Goal: Information Seeking & Learning: Compare options

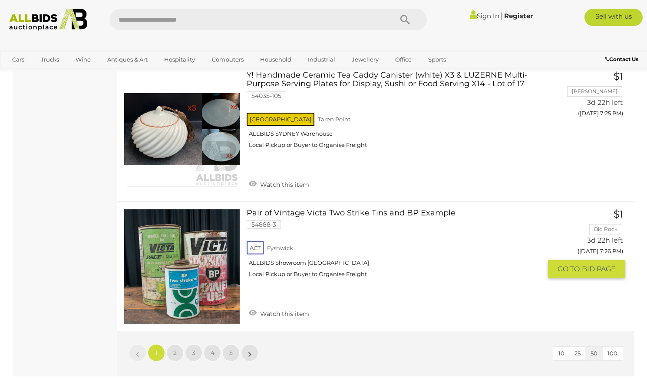
scroll to position [6550, 0]
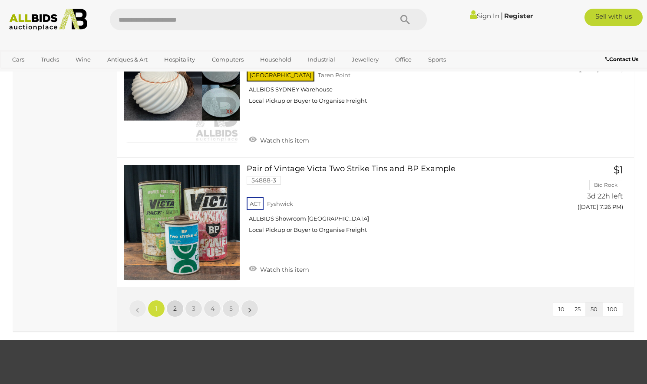
click at [178, 300] on link "2" at bounding box center [174, 308] width 17 height 17
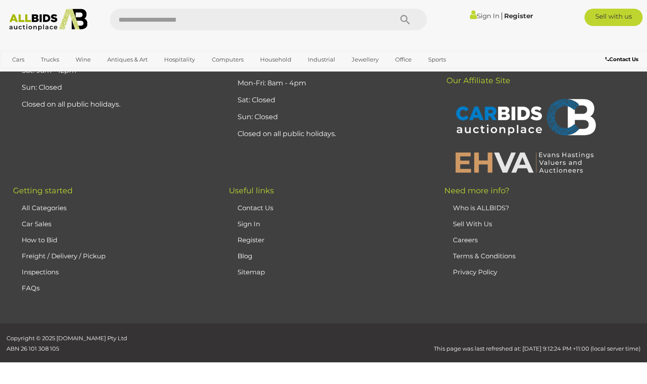
scroll to position [117, 0]
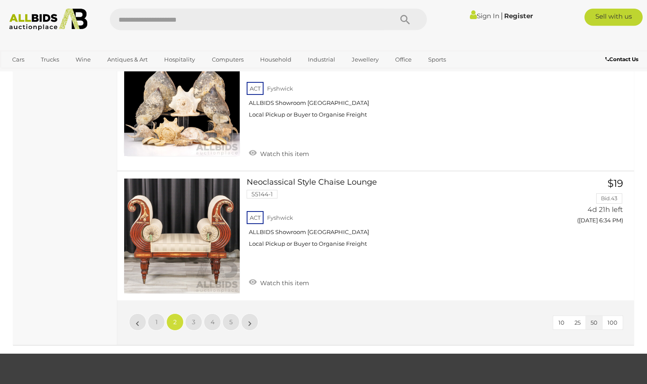
scroll to position [6578, 0]
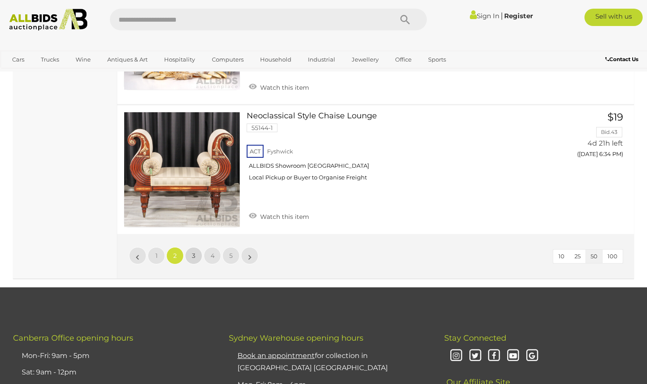
click at [196, 247] on link "3" at bounding box center [193, 255] width 17 height 17
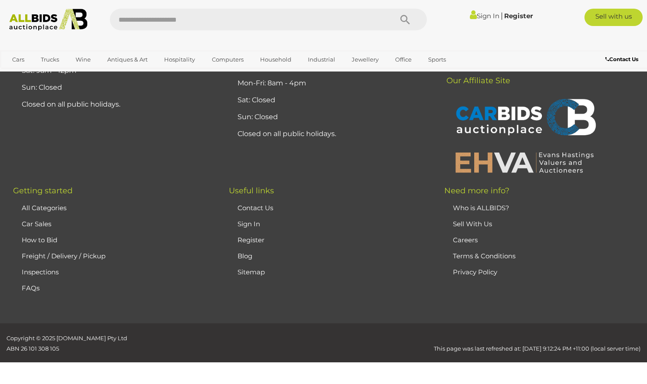
scroll to position [117, 0]
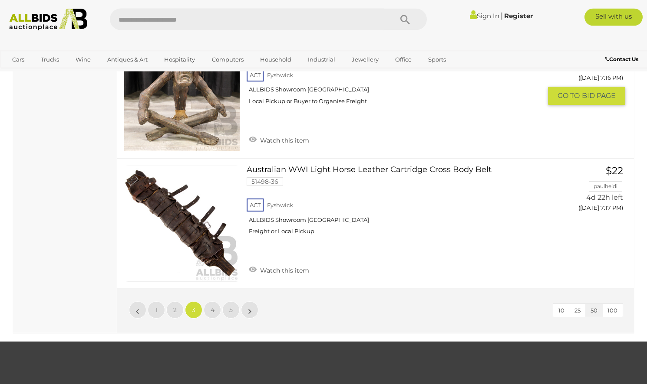
scroll to position [6623, 0]
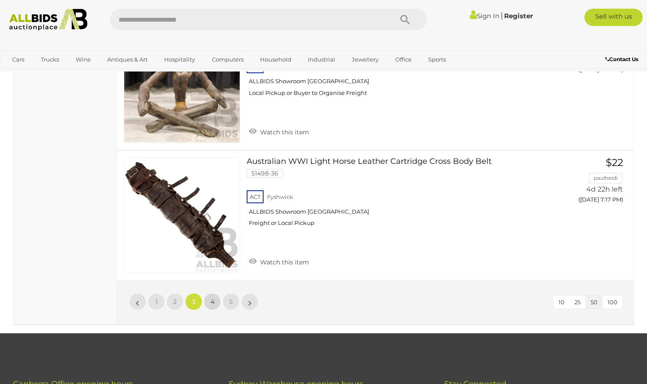
click at [213, 298] on span "4" at bounding box center [212, 302] width 4 height 8
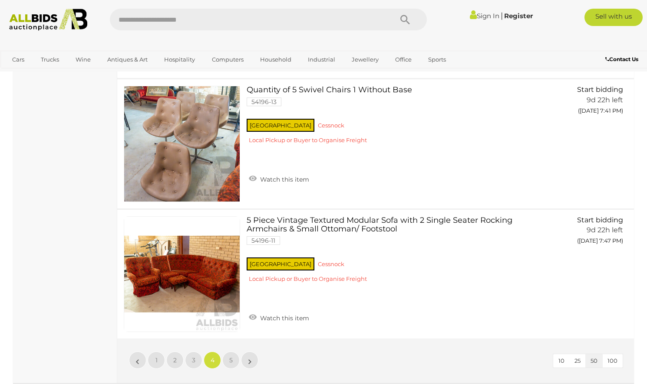
scroll to position [6578, 0]
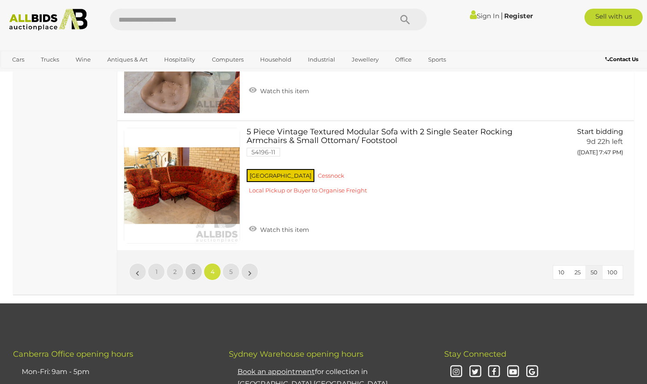
click at [194, 268] on span "3" at bounding box center [193, 272] width 3 height 8
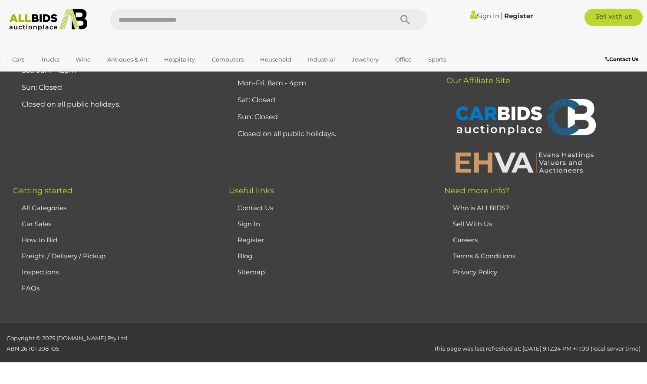
scroll to position [117, 0]
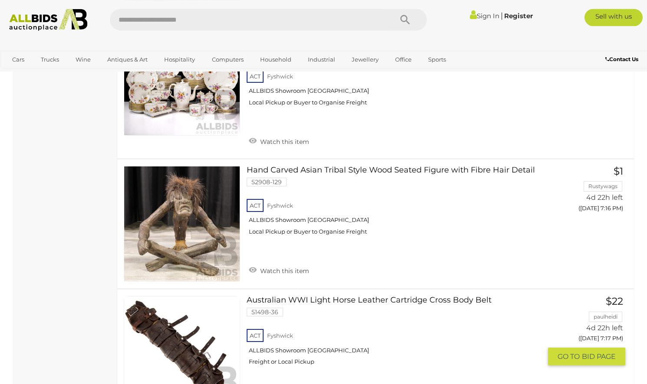
scroll to position [6547, 0]
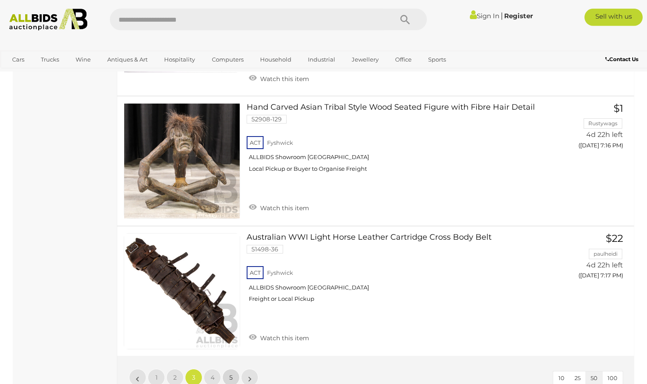
click at [229, 369] on link "5" at bounding box center [230, 377] width 17 height 17
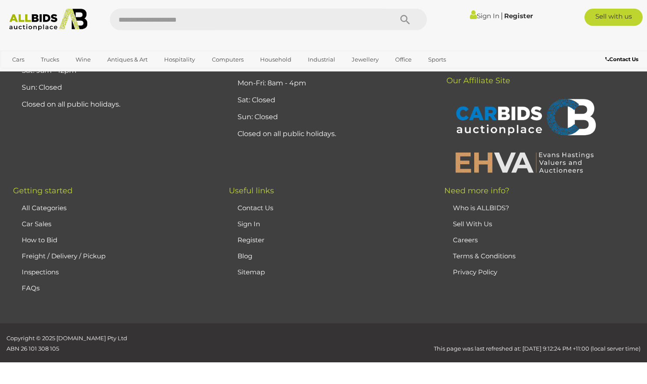
scroll to position [117, 0]
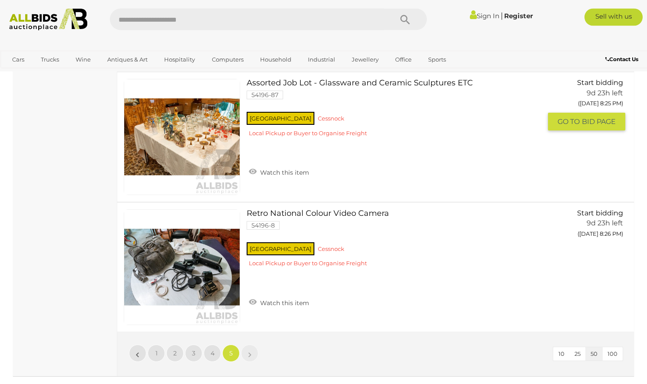
scroll to position [1223, 0]
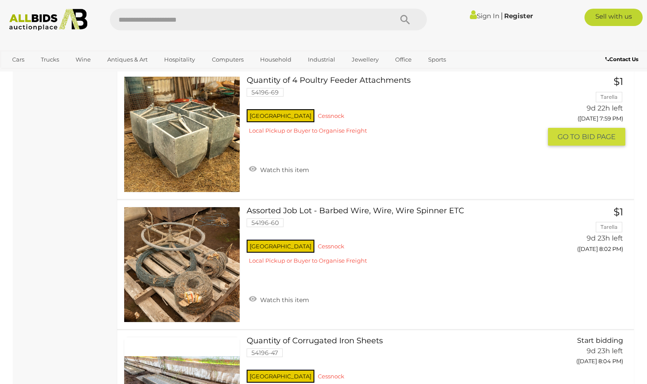
scroll to position [6373, 0]
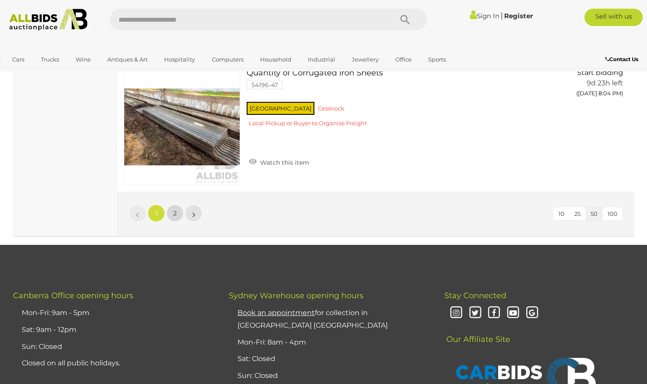
click at [179, 209] on link "2" at bounding box center [174, 213] width 17 height 17
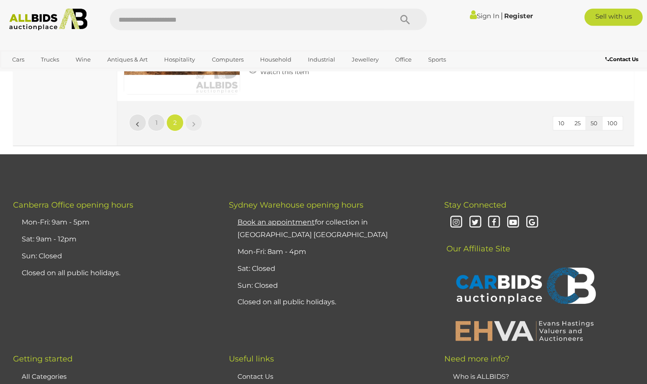
scroll to position [1817, 0]
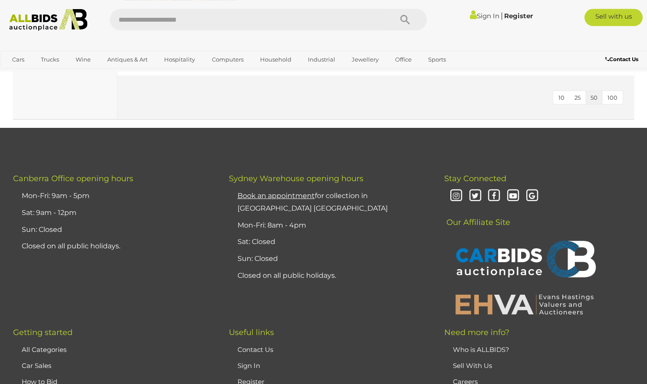
scroll to position [797, 0]
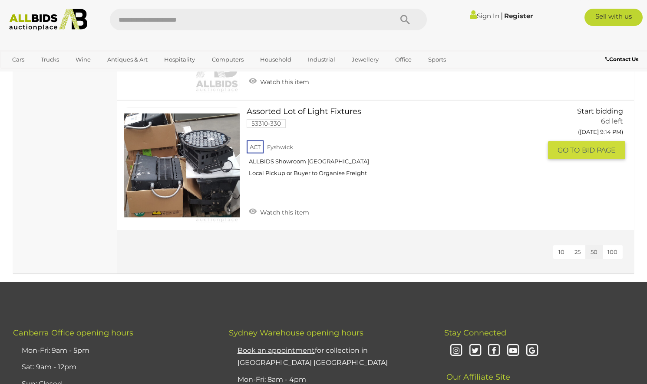
scroll to position [797, 0]
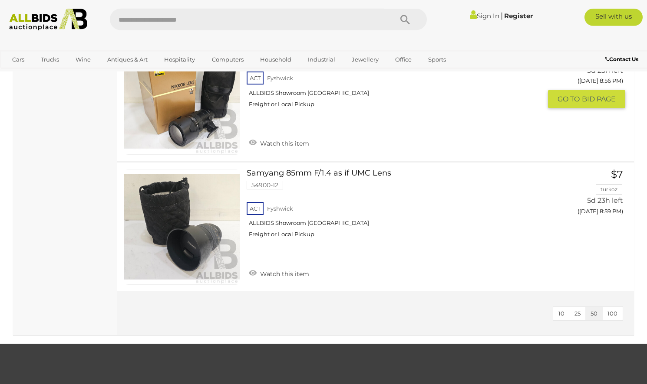
scroll to position [1549, 0]
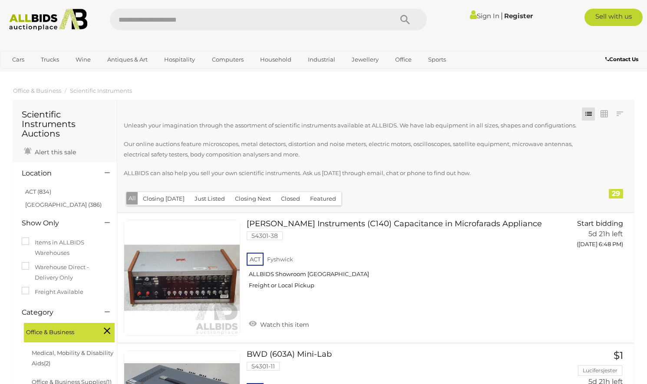
click at [290, 199] on button "Closed" at bounding box center [291, 198] width 30 height 13
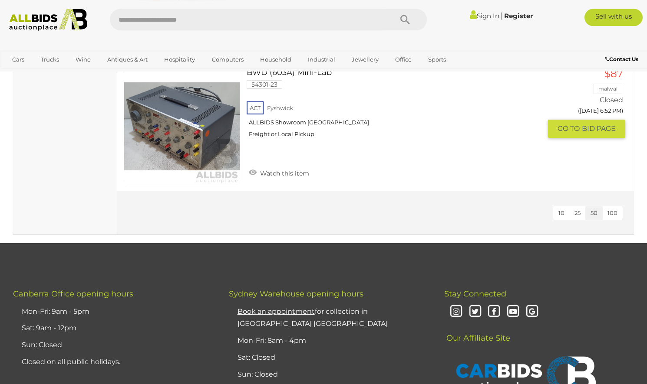
scroll to position [4514, 0]
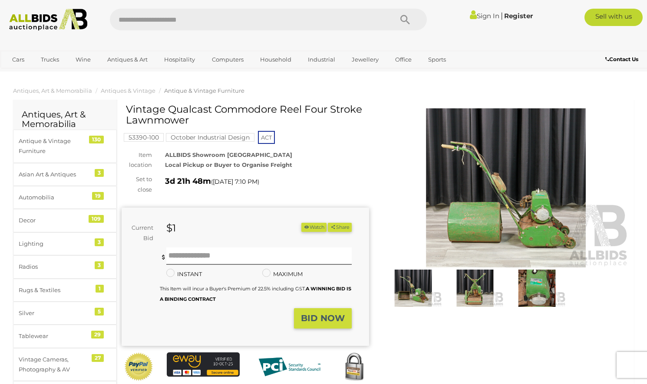
click at [546, 216] on img at bounding box center [505, 187] width 247 height 159
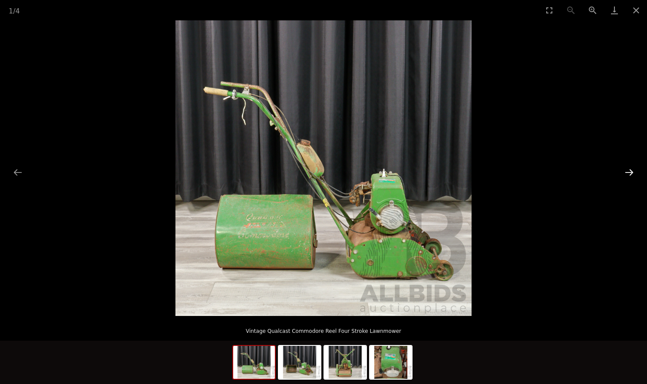
click at [632, 174] on button "Next slide" at bounding box center [629, 172] width 18 height 17
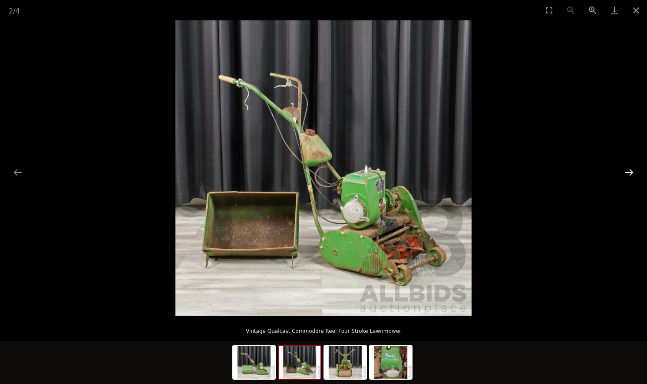
click at [632, 174] on button "Next slide" at bounding box center [629, 172] width 18 height 17
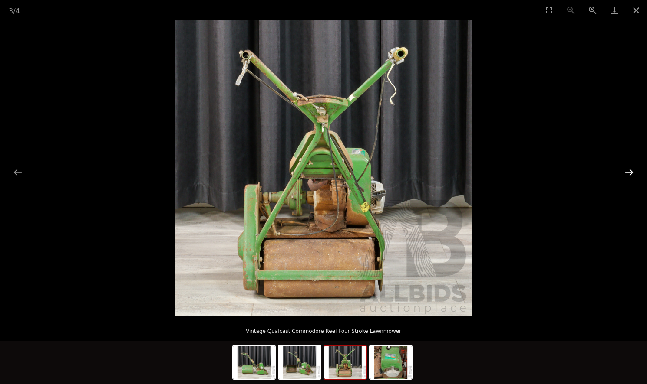
click at [632, 174] on button "Next slide" at bounding box center [629, 172] width 18 height 17
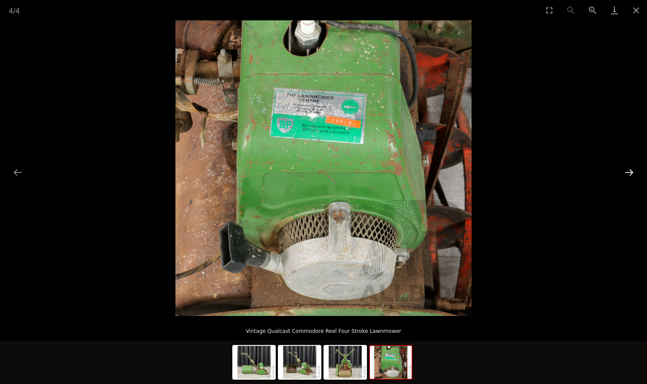
click at [628, 174] on button "Next slide" at bounding box center [629, 172] width 18 height 17
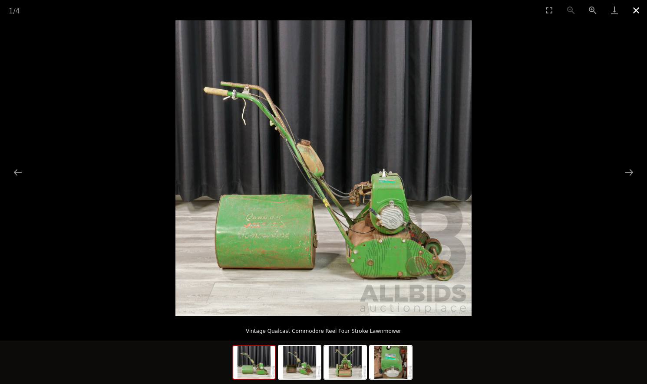
click at [630, 9] on button "Close gallery" at bounding box center [636, 10] width 22 height 20
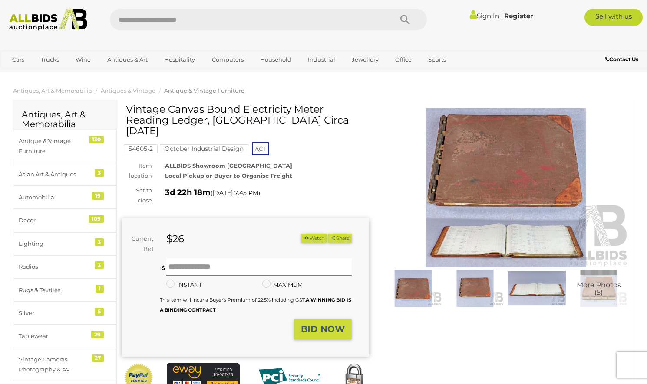
click at [525, 243] on img at bounding box center [505, 187] width 247 height 159
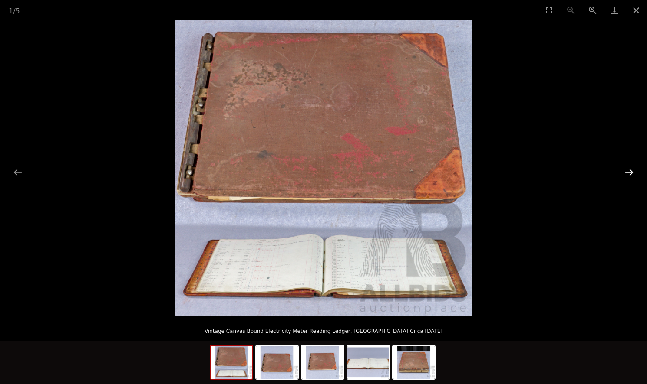
click at [628, 169] on button "Next slide" at bounding box center [629, 172] width 18 height 17
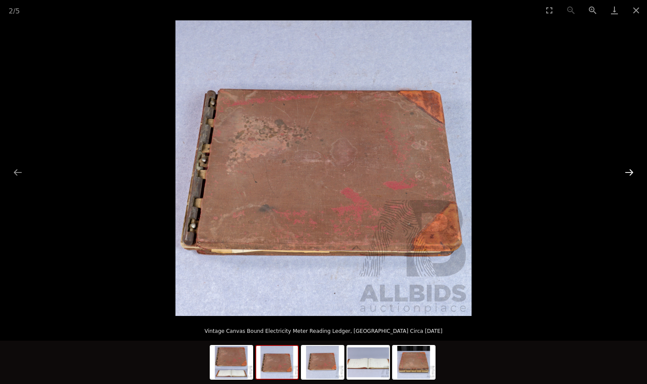
click at [628, 169] on button "Next slide" at bounding box center [629, 172] width 18 height 17
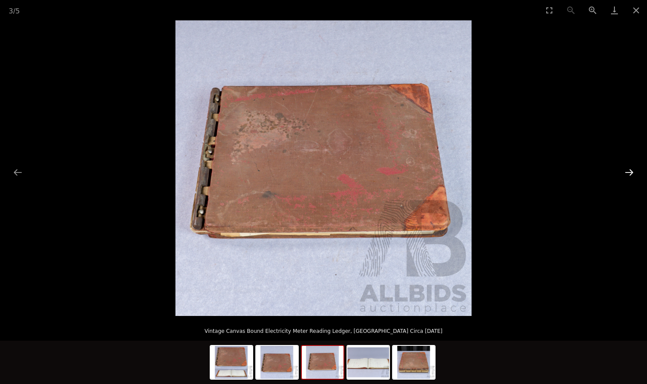
click at [628, 169] on button "Next slide" at bounding box center [629, 172] width 18 height 17
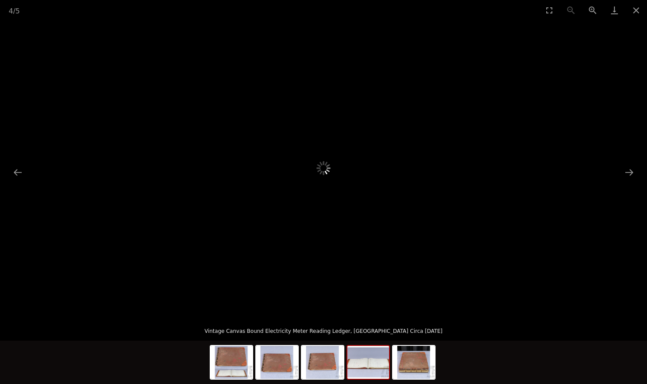
click at [371, 359] on img at bounding box center [368, 362] width 42 height 33
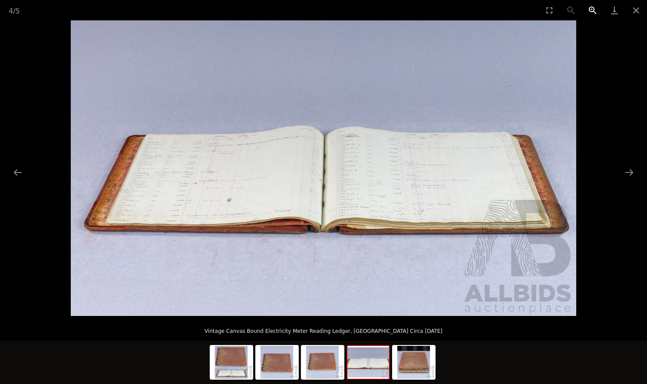
click at [588, 9] on button "Zoom in" at bounding box center [592, 10] width 22 height 20
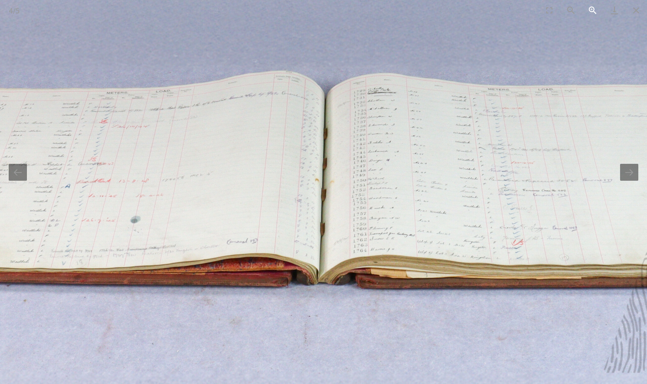
click at [588, 9] on button "Zoom in" at bounding box center [592, 10] width 22 height 20
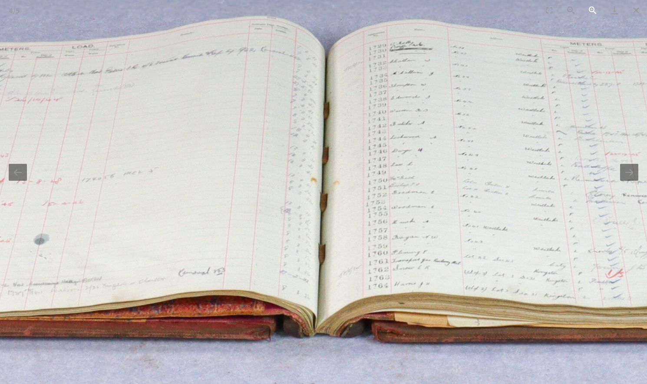
click at [588, 9] on button "Zoom in" at bounding box center [592, 10] width 22 height 20
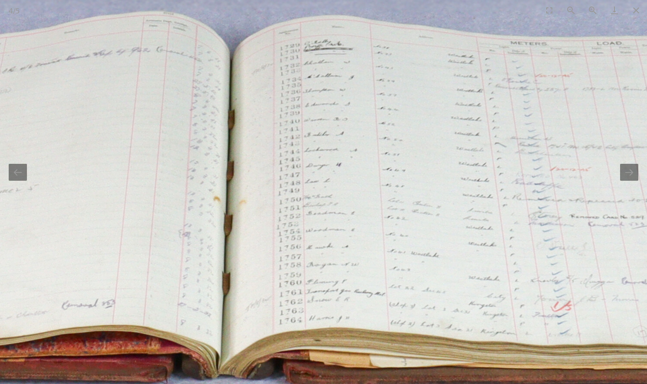
drag, startPoint x: 504, startPoint y: 87, endPoint x: 410, endPoint y: 103, distance: 96.0
click at [410, 103] on img at bounding box center [227, 158] width 1735 height 1017
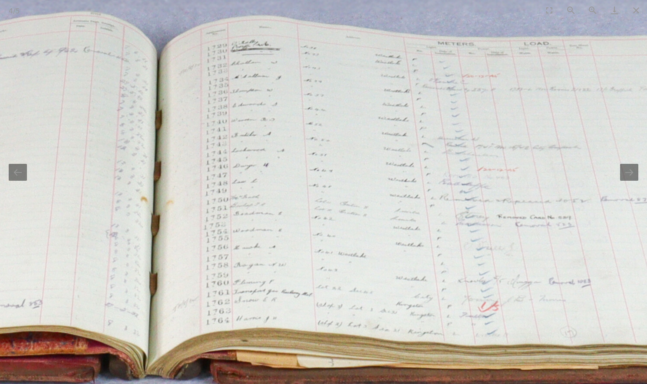
drag, startPoint x: 506, startPoint y: 249, endPoint x: 441, endPoint y: 249, distance: 65.1
click at [441, 249] on img at bounding box center [154, 158] width 1735 height 1017
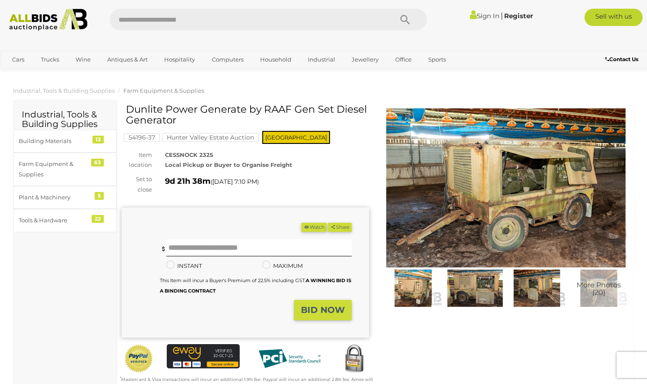
click at [521, 176] on img at bounding box center [505, 187] width 247 height 159
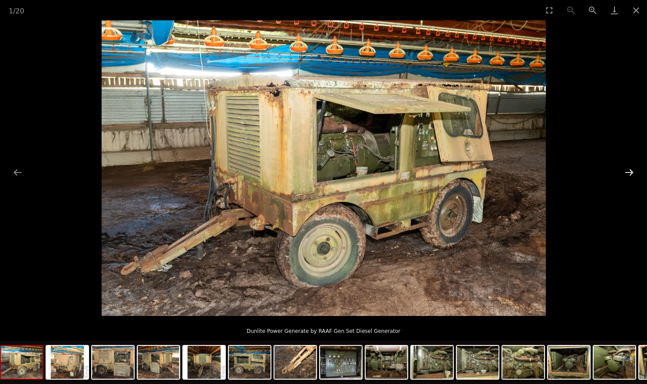
click at [629, 171] on button "Next slide" at bounding box center [629, 172] width 18 height 17
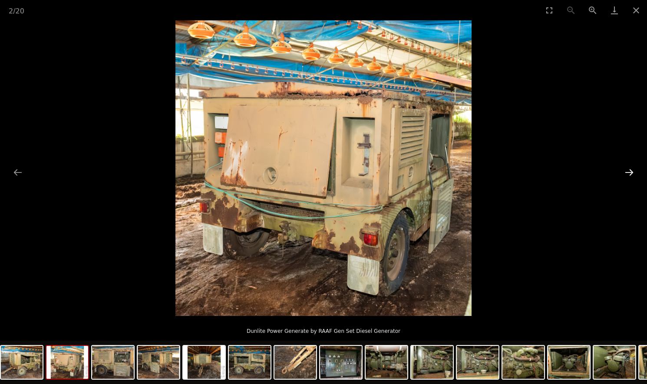
click at [629, 171] on button "Next slide" at bounding box center [629, 172] width 18 height 17
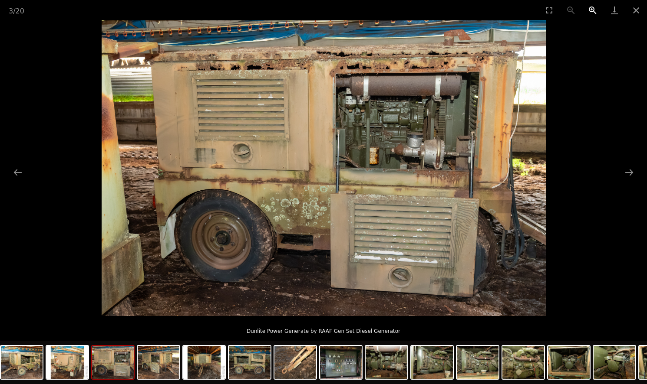
click at [588, 8] on button "Zoom in" at bounding box center [592, 10] width 22 height 20
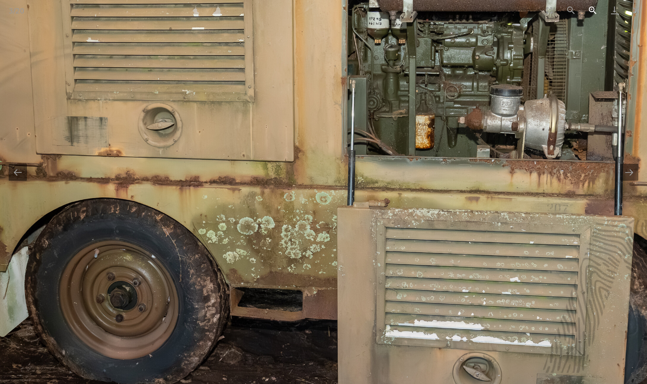
click at [588, 8] on button "Zoom in" at bounding box center [592, 10] width 22 height 20
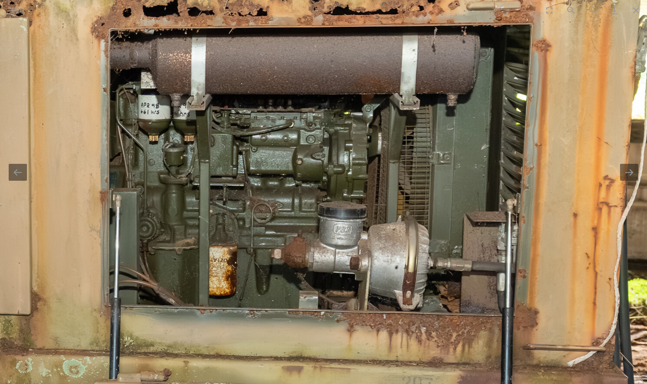
drag, startPoint x: 490, startPoint y: 63, endPoint x: 241, endPoint y: 225, distance: 297.0
click at [241, 225] on img at bounding box center [74, 307] width 1302 height 868
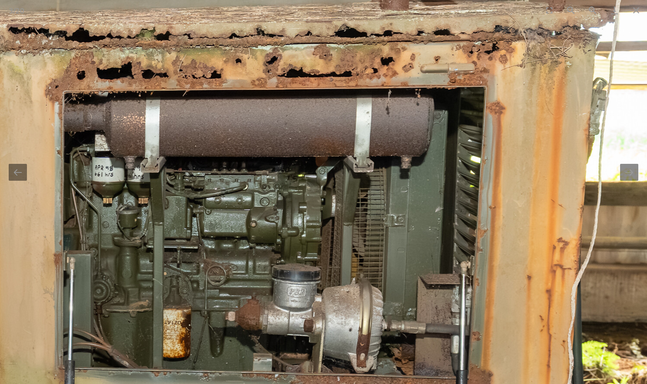
drag, startPoint x: 300, startPoint y: 204, endPoint x: 332, endPoint y: 187, distance: 36.9
click at [332, 187] on img at bounding box center [28, 370] width 1302 height 868
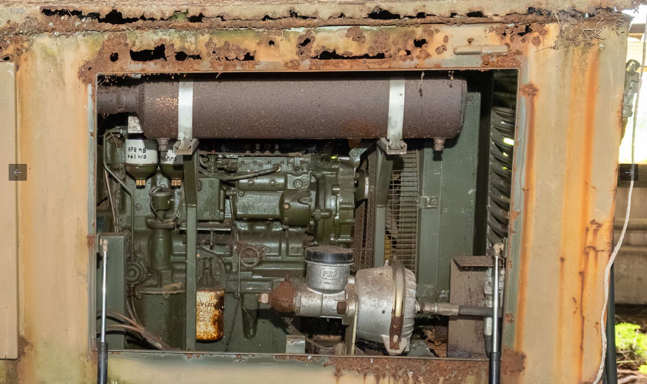
drag, startPoint x: 235, startPoint y: 208, endPoint x: 266, endPoint y: 190, distance: 35.4
click at [266, 190] on img at bounding box center [61, 352] width 1302 height 868
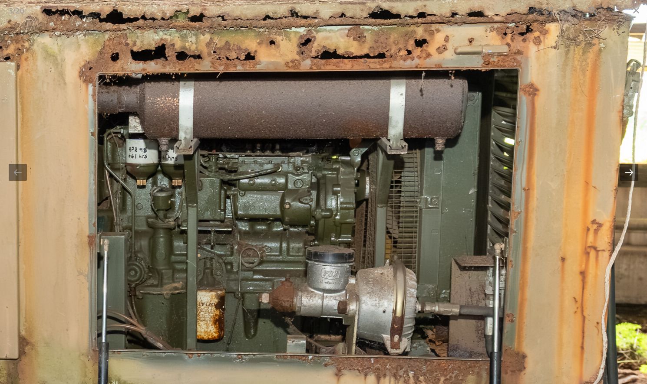
click at [631, 178] on button "Next slide" at bounding box center [629, 172] width 18 height 17
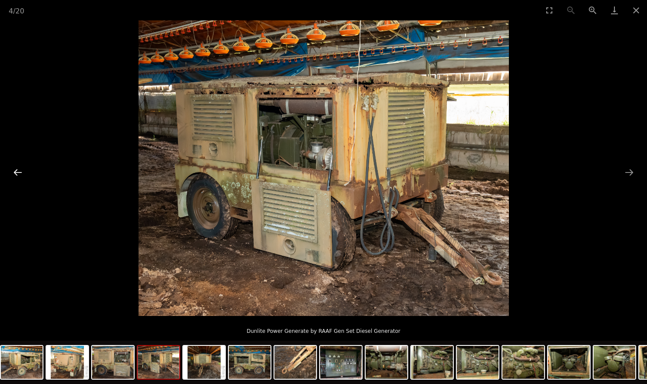
click at [15, 171] on button "Previous slide" at bounding box center [18, 172] width 18 height 17
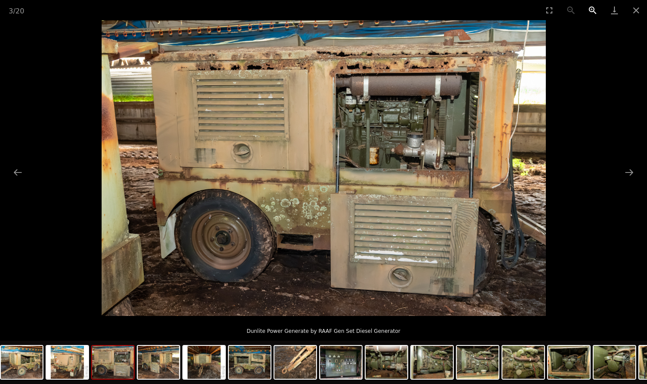
click at [595, 7] on button "Zoom in" at bounding box center [592, 10] width 22 height 20
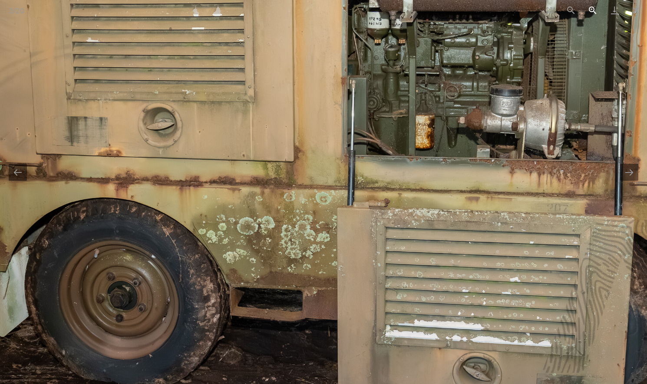
click at [595, 7] on button "Zoom in" at bounding box center [592, 10] width 22 height 20
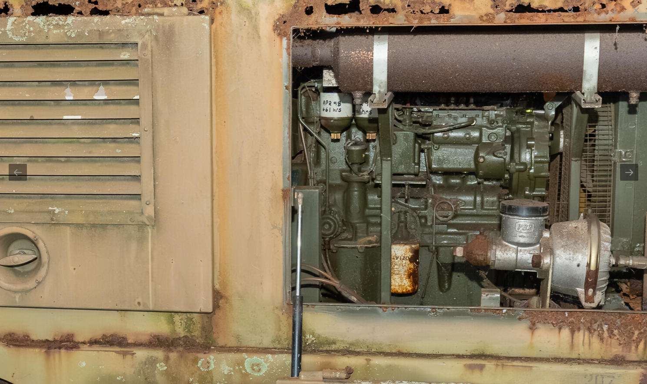
drag, startPoint x: 477, startPoint y: 56, endPoint x: 409, endPoint y: 234, distance: 190.1
click at [409, 234] on img at bounding box center [256, 305] width 1302 height 868
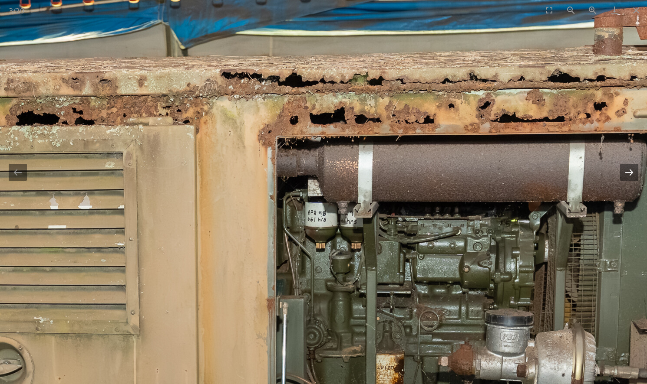
click at [632, 173] on button "Next slide" at bounding box center [629, 172] width 18 height 17
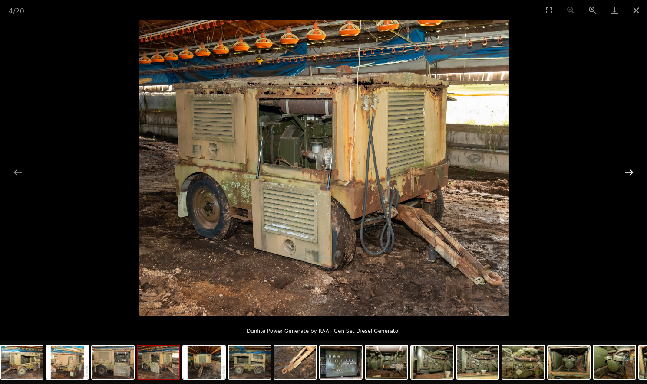
click at [632, 173] on button "Next slide" at bounding box center [629, 172] width 18 height 17
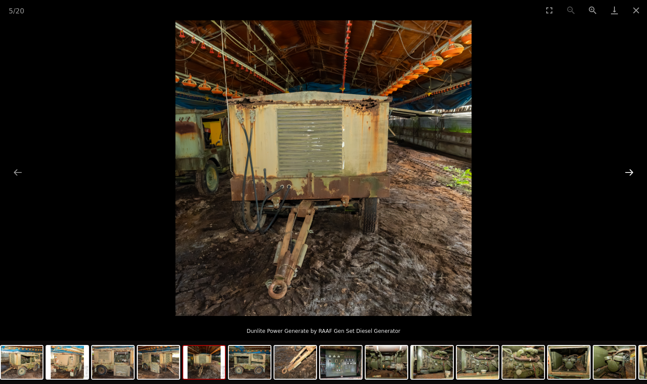
click at [632, 173] on button "Next slide" at bounding box center [629, 172] width 18 height 17
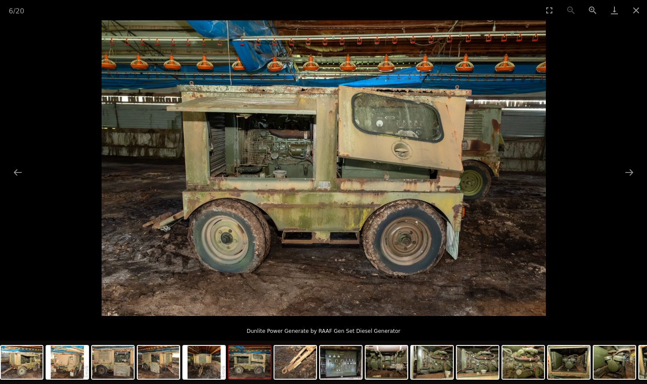
drag, startPoint x: 632, startPoint y: 173, endPoint x: 530, endPoint y: 174, distance: 102.0
click at [591, 10] on button "Zoom in" at bounding box center [592, 10] width 22 height 20
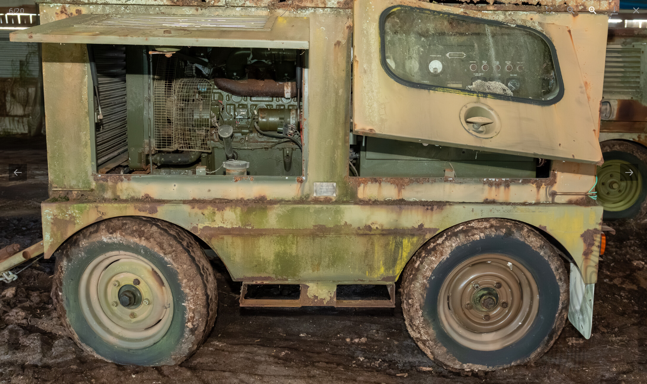
click at [591, 10] on button "Zoom in" at bounding box center [592, 10] width 22 height 20
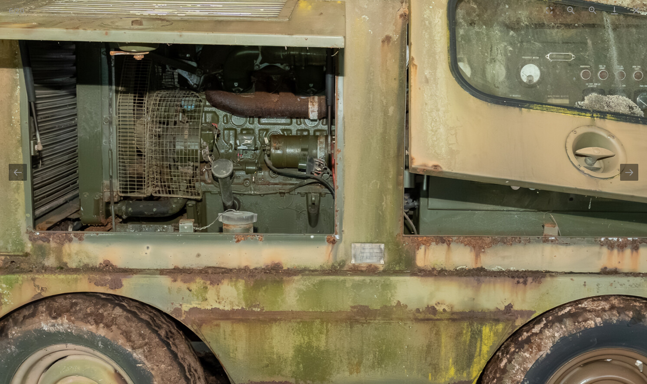
drag, startPoint x: 197, startPoint y: 164, endPoint x: 242, endPoint y: 227, distance: 77.4
click at [242, 227] on img at bounding box center [366, 205] width 1302 height 868
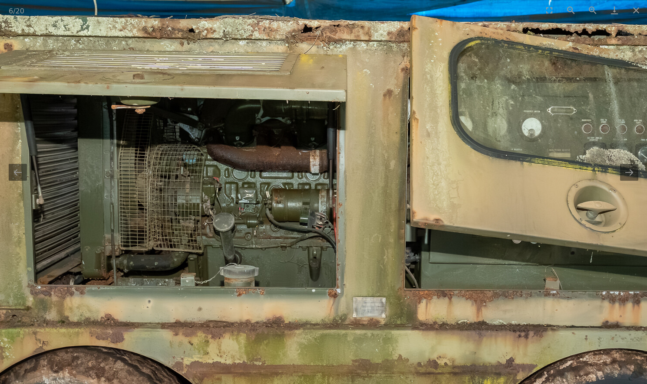
drag, startPoint x: 251, startPoint y: 177, endPoint x: 246, endPoint y: 220, distance: 43.3
click at [246, 220] on img at bounding box center [367, 259] width 1302 height 868
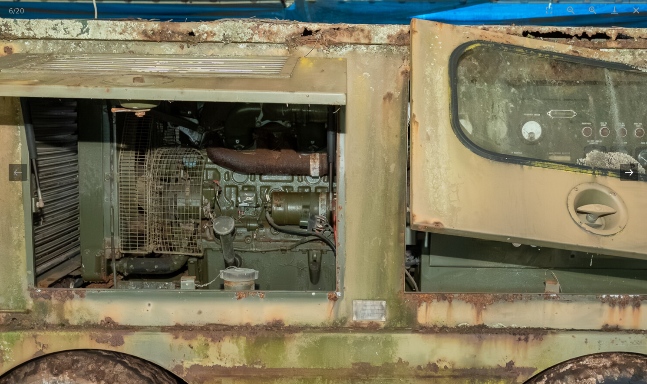
click at [629, 174] on button "Next slide" at bounding box center [629, 172] width 18 height 17
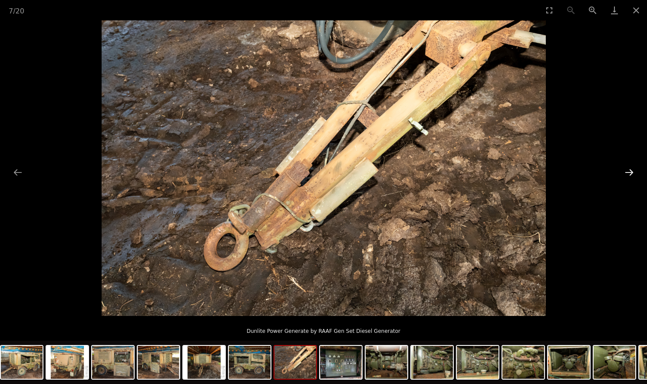
click at [628, 174] on button "Next slide" at bounding box center [629, 172] width 18 height 17
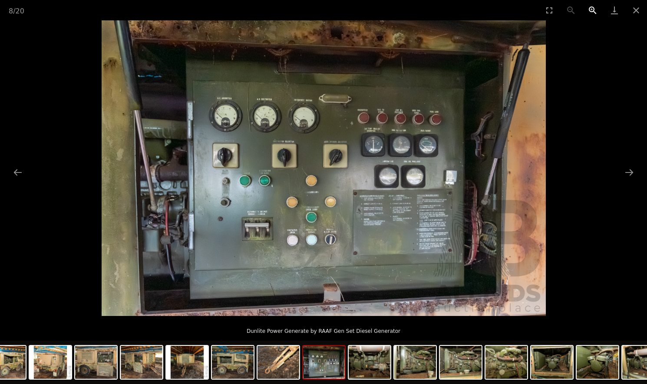
click at [591, 8] on button "Zoom in" at bounding box center [592, 10] width 22 height 20
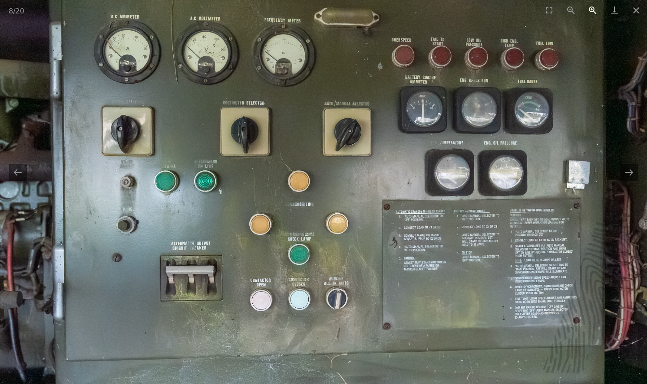
click at [591, 8] on button "Zoom in" at bounding box center [592, 10] width 22 height 20
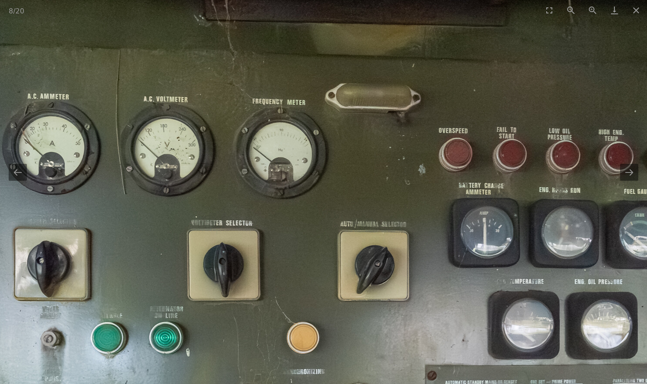
drag, startPoint x: 164, startPoint y: 84, endPoint x: 180, endPoint y: 240, distance: 157.0
click at [180, 240] on img at bounding box center [339, 302] width 1302 height 868
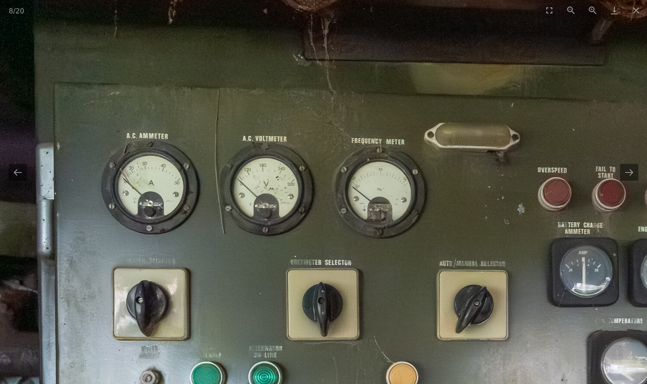
drag, startPoint x: 84, startPoint y: 176, endPoint x: 182, endPoint y: 125, distance: 110.6
click at [182, 125] on img at bounding box center [438, 341] width 1302 height 868
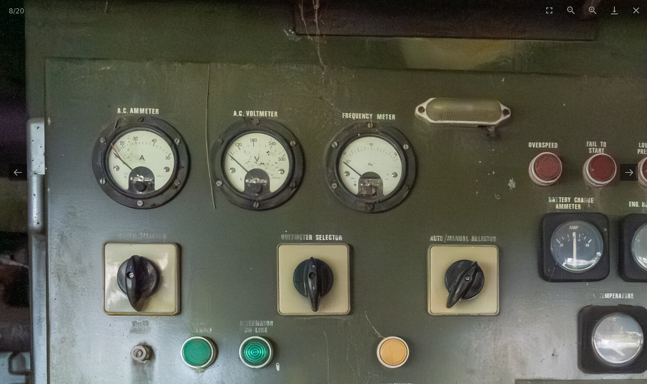
drag, startPoint x: 247, startPoint y: 144, endPoint x: 206, endPoint y: 128, distance: 44.1
click at [206, 128] on img at bounding box center [429, 316] width 1302 height 868
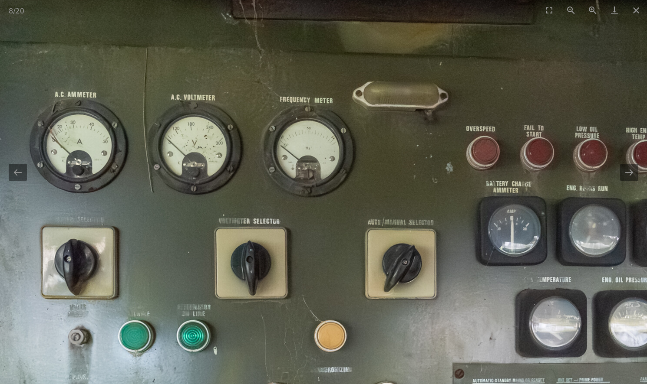
drag, startPoint x: 301, startPoint y: 118, endPoint x: 243, endPoint y: 102, distance: 59.8
click at [243, 102] on img at bounding box center [366, 300] width 1302 height 868
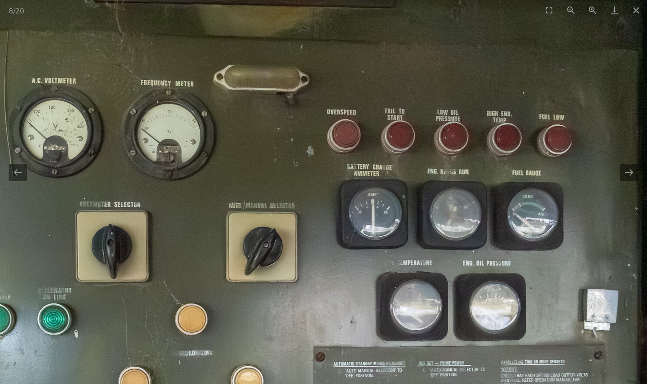
drag, startPoint x: 447, startPoint y: 147, endPoint x: 312, endPoint y: 131, distance: 136.4
click at [312, 131] on img at bounding box center [228, 283] width 1302 height 868
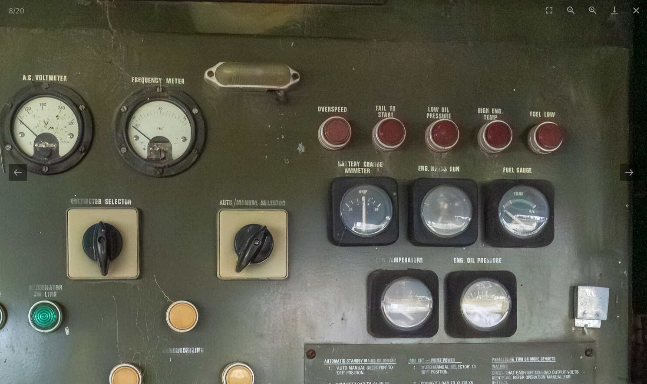
drag, startPoint x: 291, startPoint y: 139, endPoint x: 295, endPoint y: 136, distance: 5.1
click at [295, 136] on img at bounding box center [218, 280] width 1302 height 868
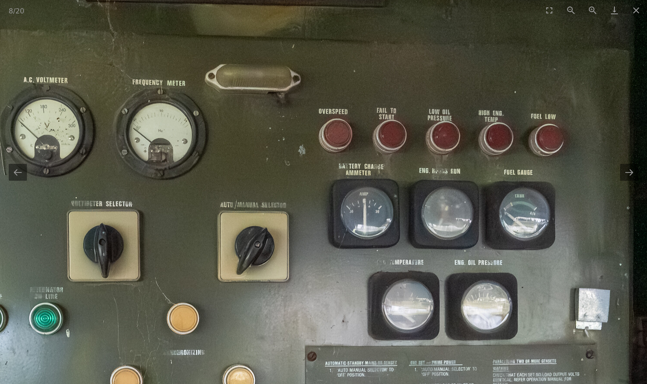
drag, startPoint x: 310, startPoint y: 151, endPoint x: 315, endPoint y: 151, distance: 5.2
click at [315, 151] on img at bounding box center [219, 283] width 1302 height 868
click at [637, 7] on button "Close gallery" at bounding box center [636, 10] width 22 height 20
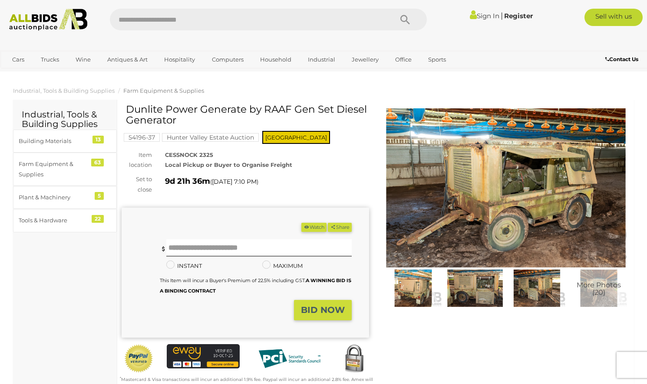
click at [470, 186] on img at bounding box center [505, 187] width 247 height 159
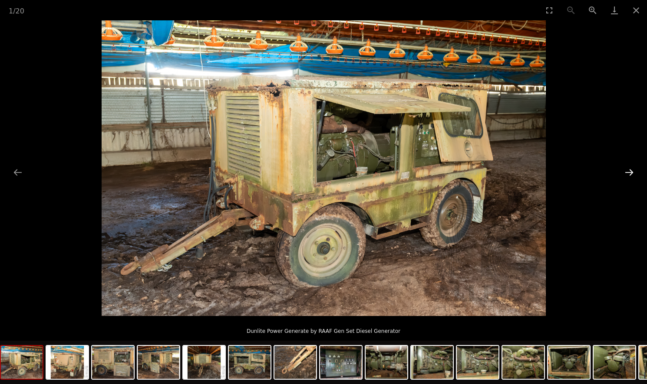
click at [627, 173] on button "Next slide" at bounding box center [629, 172] width 18 height 17
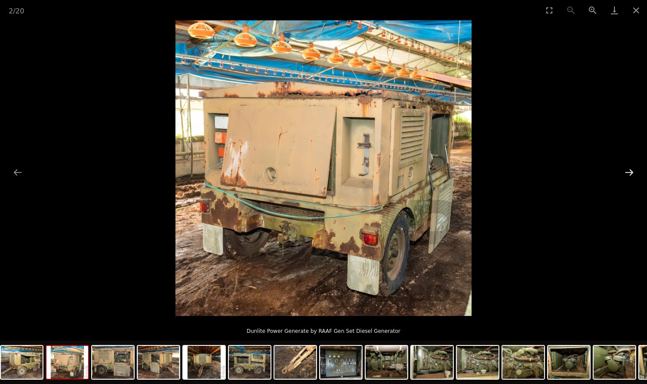
click at [627, 173] on button "Next slide" at bounding box center [629, 172] width 18 height 17
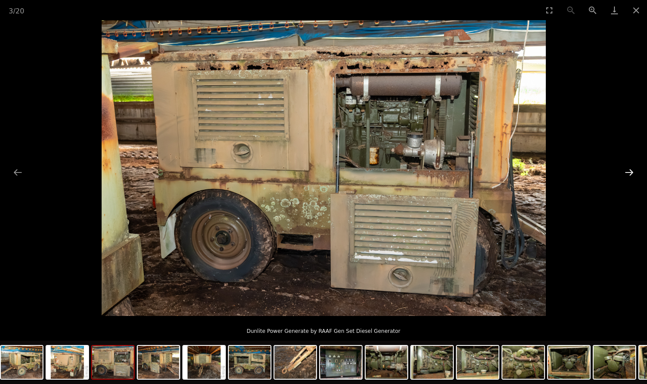
click at [627, 173] on button "Next slide" at bounding box center [629, 172] width 18 height 17
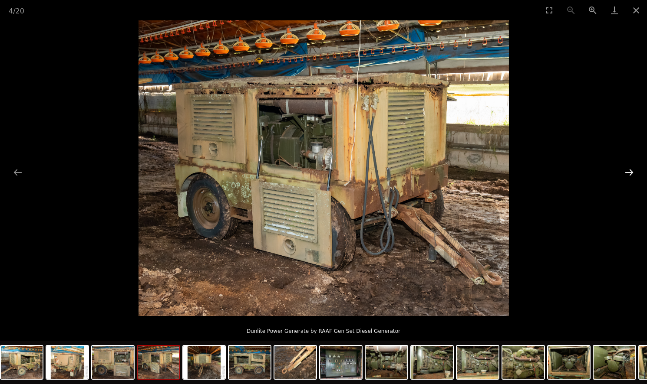
click at [627, 173] on button "Next slide" at bounding box center [629, 172] width 18 height 17
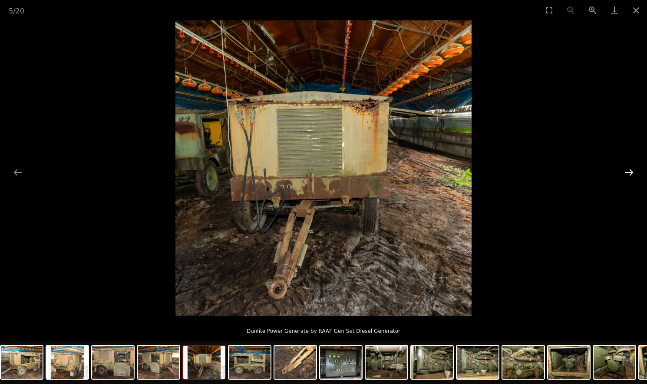
click at [627, 173] on button "Next slide" at bounding box center [629, 172] width 18 height 17
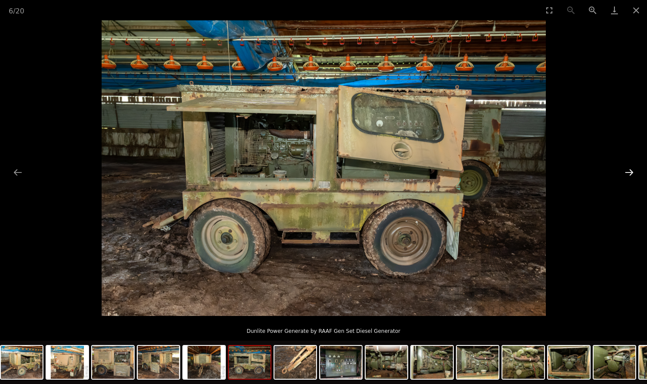
click at [627, 173] on button "Next slide" at bounding box center [629, 172] width 18 height 17
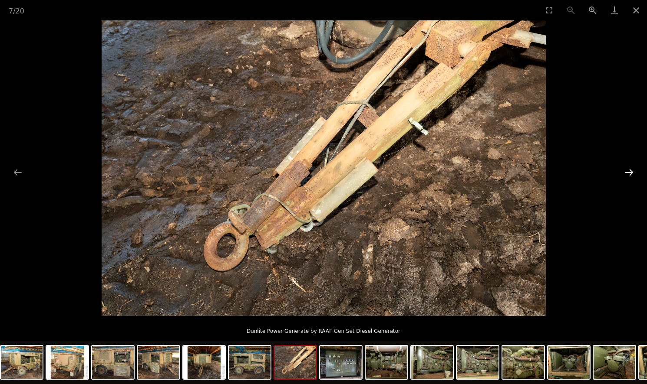
click at [627, 173] on button "Next slide" at bounding box center [629, 172] width 18 height 17
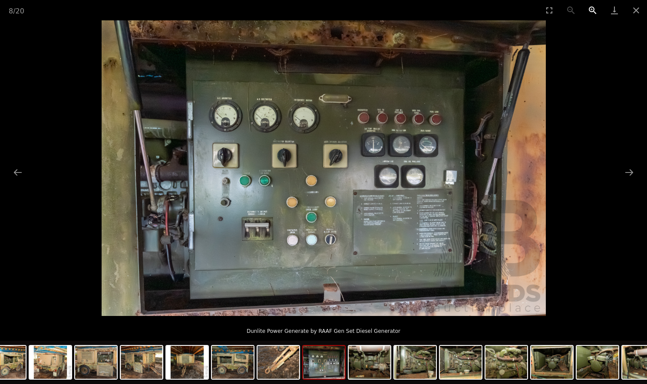
click at [588, 8] on button "Zoom in" at bounding box center [592, 10] width 22 height 20
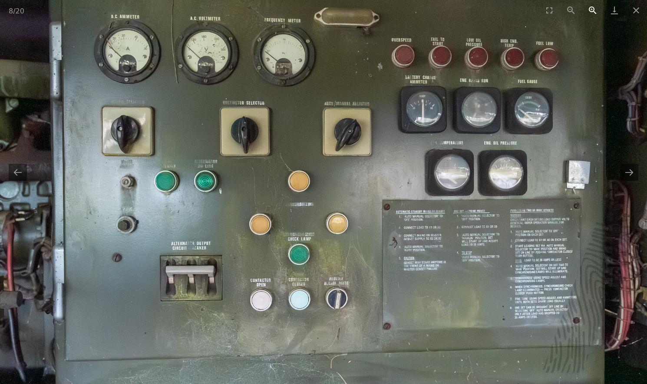
click at [588, 8] on button "Zoom in" at bounding box center [592, 10] width 22 height 20
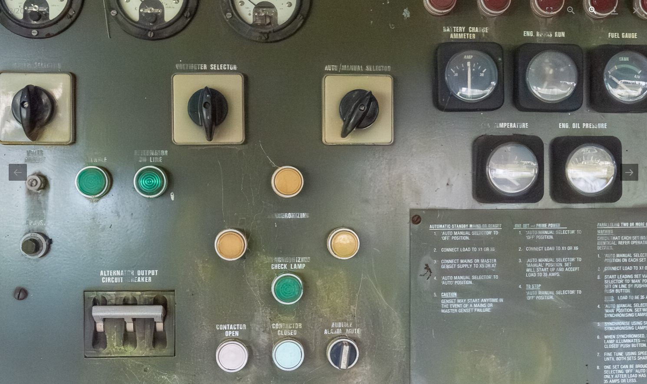
click at [588, 8] on button "Zoom in" at bounding box center [592, 10] width 22 height 20
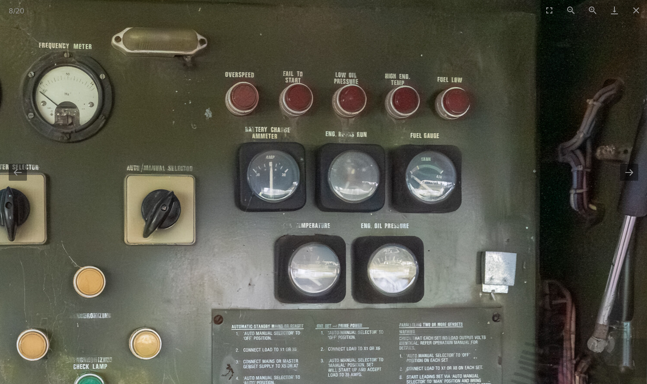
drag, startPoint x: 506, startPoint y: 81, endPoint x: 310, endPoint y: 181, distance: 220.4
click at [310, 181] on img at bounding box center [126, 246] width 1302 height 868
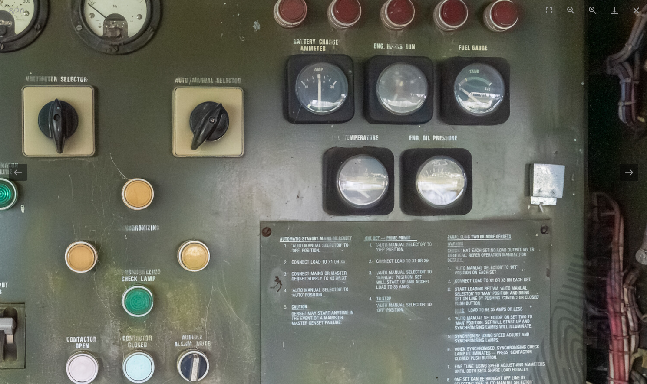
drag, startPoint x: 190, startPoint y: 240, endPoint x: 354, endPoint y: 125, distance: 199.6
click at [354, 125] on img at bounding box center [174, 158] width 1302 height 868
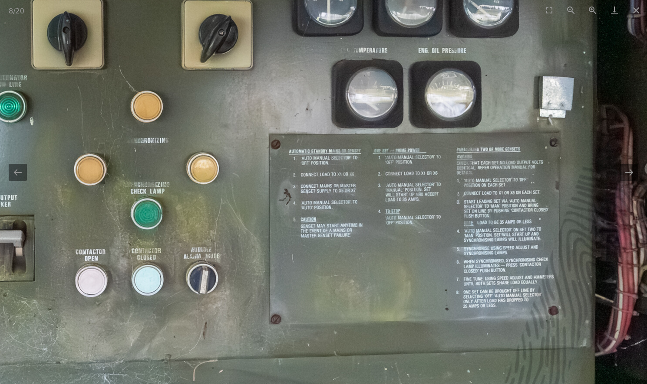
drag, startPoint x: 318, startPoint y: 173, endPoint x: 287, endPoint y: 105, distance: 74.4
click at [287, 105] on img at bounding box center [183, 70] width 1302 height 868
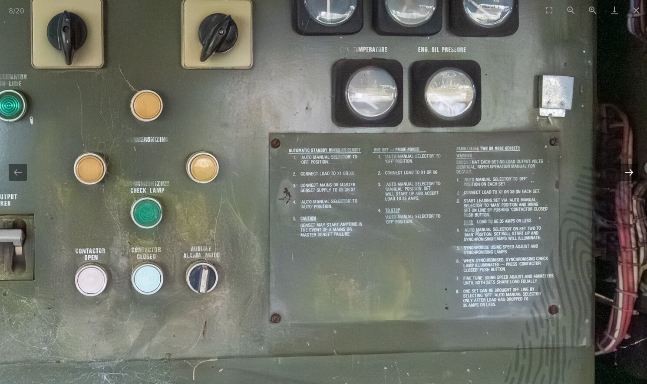
click at [628, 174] on button "Next slide" at bounding box center [629, 172] width 18 height 17
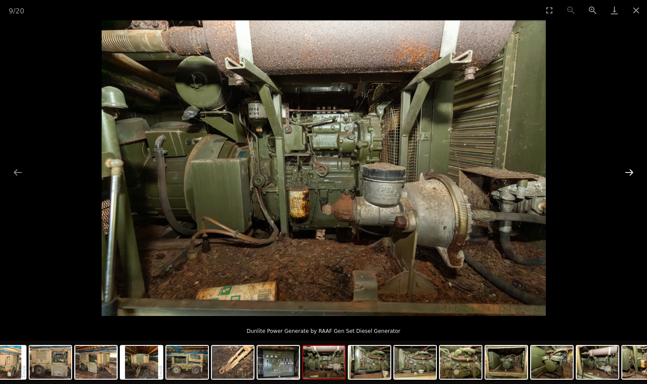
click at [628, 169] on button "Next slide" at bounding box center [629, 172] width 18 height 17
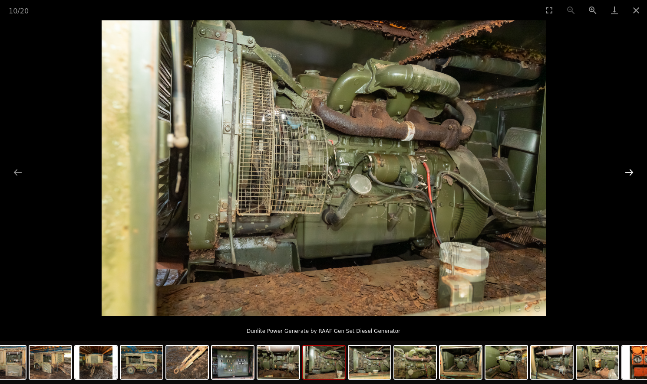
click at [628, 169] on button "Next slide" at bounding box center [629, 172] width 18 height 17
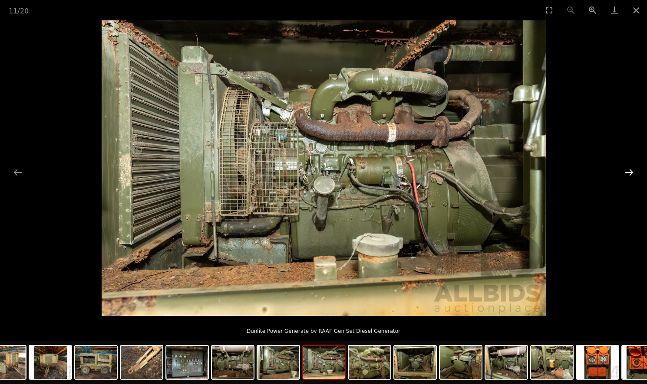
click at [628, 169] on button "Next slide" at bounding box center [629, 172] width 18 height 17
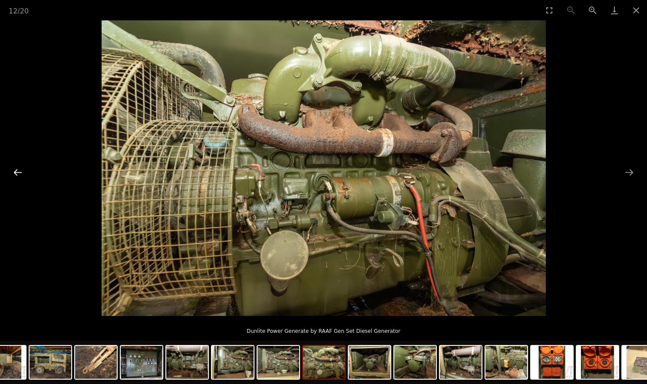
click at [14, 170] on button "Previous slide" at bounding box center [18, 172] width 18 height 17
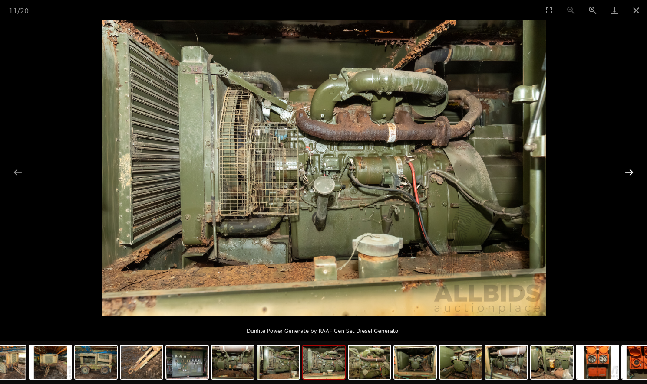
click at [628, 174] on button "Next slide" at bounding box center [629, 172] width 18 height 17
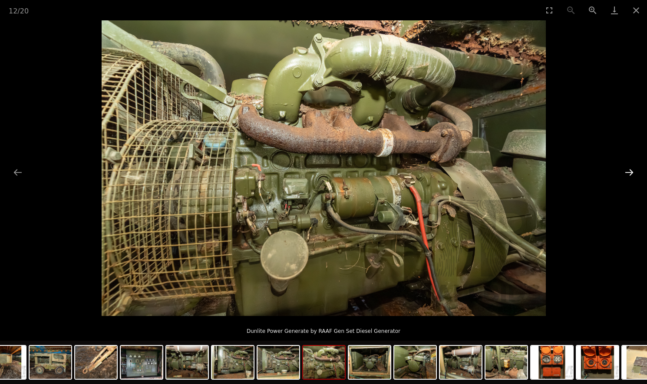
click at [629, 173] on button "Next slide" at bounding box center [629, 172] width 18 height 17
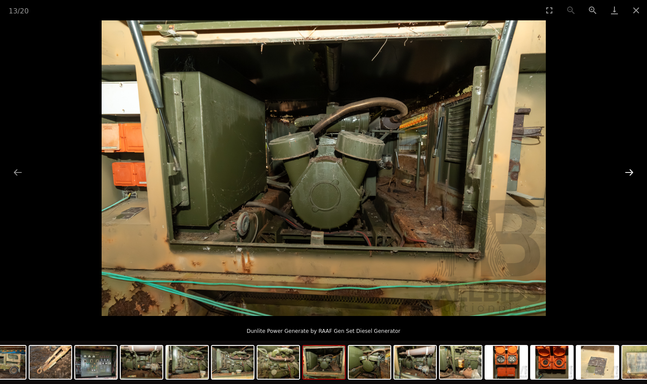
click at [629, 173] on button "Next slide" at bounding box center [629, 172] width 18 height 17
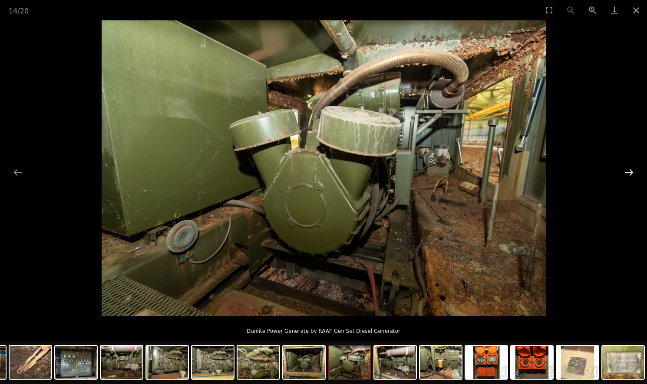
click at [629, 173] on button "Next slide" at bounding box center [629, 172] width 18 height 17
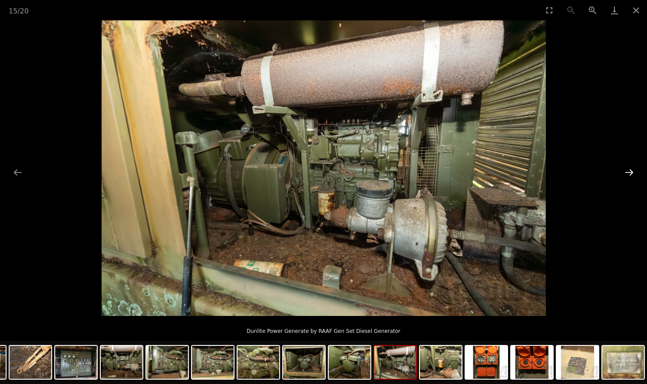
click at [629, 173] on button "Next slide" at bounding box center [629, 172] width 18 height 17
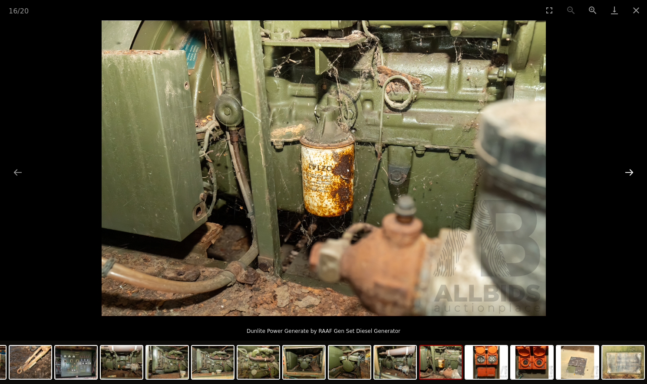
click at [629, 173] on button "Next slide" at bounding box center [629, 172] width 18 height 17
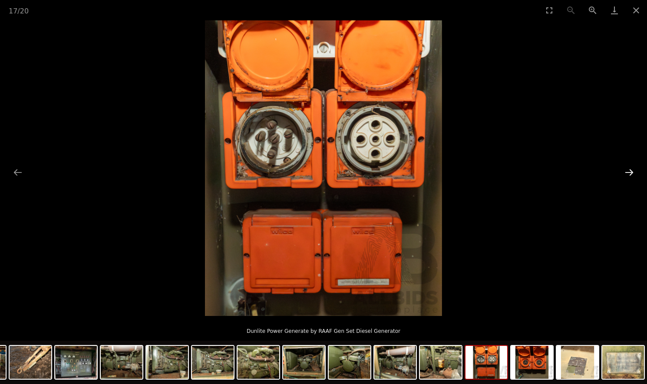
click at [629, 172] on button "Next slide" at bounding box center [629, 172] width 18 height 17
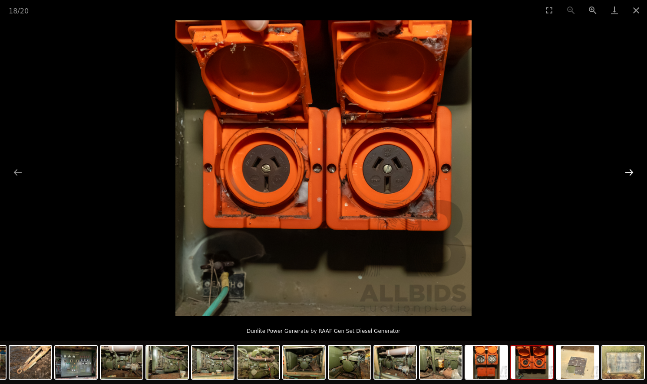
click at [631, 170] on button "Next slide" at bounding box center [629, 172] width 18 height 17
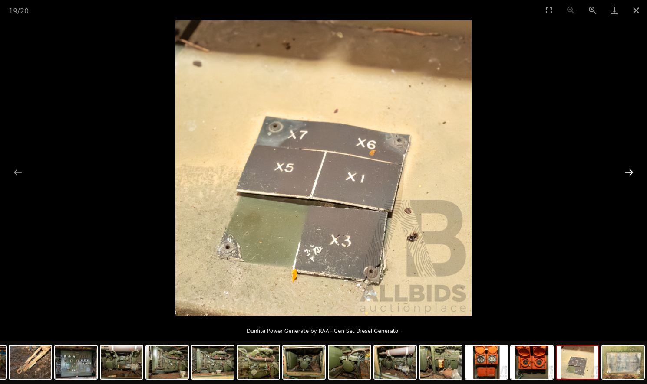
click at [629, 170] on button "Next slide" at bounding box center [629, 172] width 18 height 17
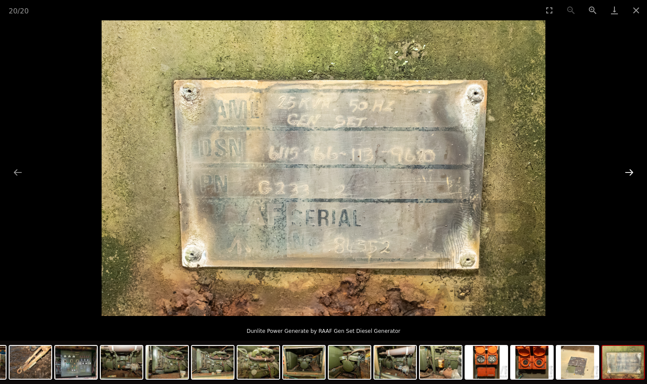
click at [634, 171] on button "Next slide" at bounding box center [629, 172] width 18 height 17
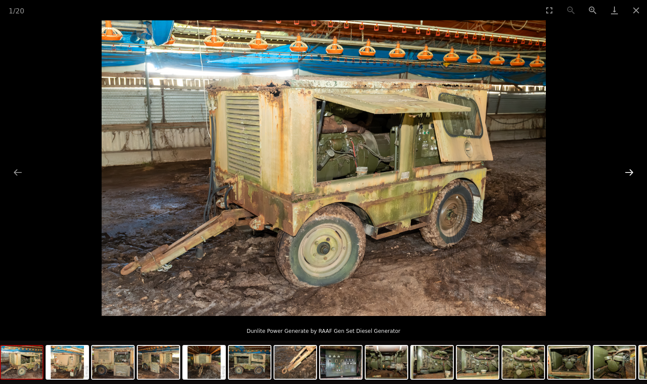
click at [629, 168] on button "Next slide" at bounding box center [629, 172] width 18 height 17
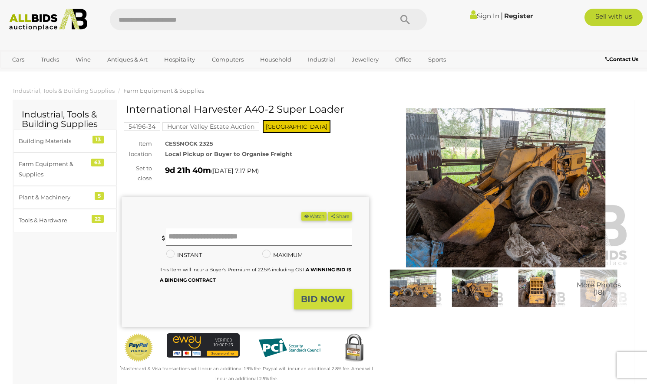
click at [542, 186] on img at bounding box center [505, 187] width 247 height 159
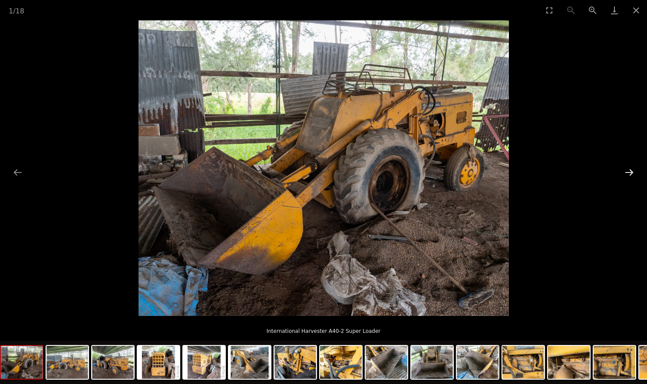
click at [628, 170] on button "Next slide" at bounding box center [629, 172] width 18 height 17
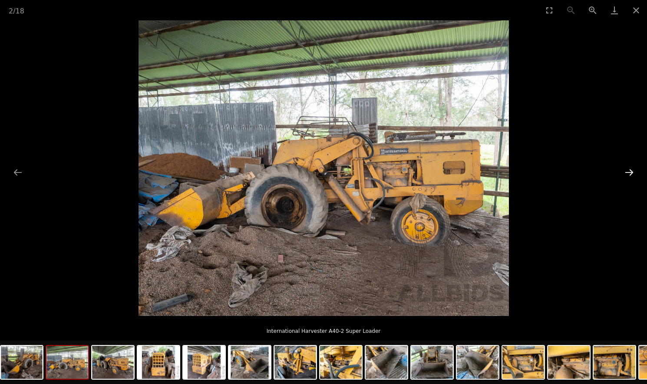
click at [628, 170] on button "Next slide" at bounding box center [629, 172] width 18 height 17
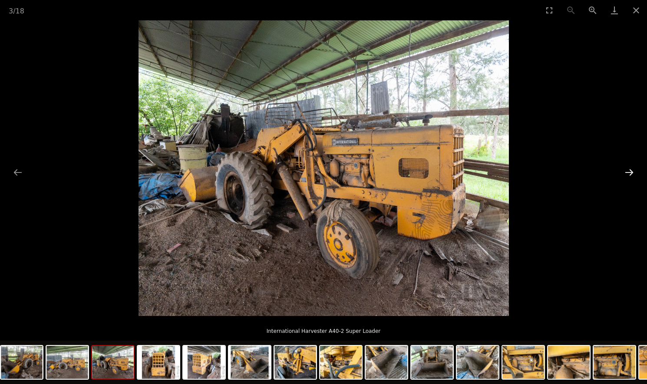
click at [628, 170] on button "Next slide" at bounding box center [629, 172] width 18 height 17
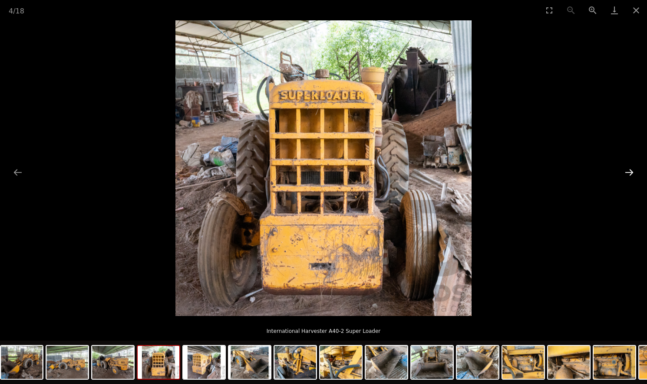
click at [629, 171] on button "Next slide" at bounding box center [629, 172] width 18 height 17
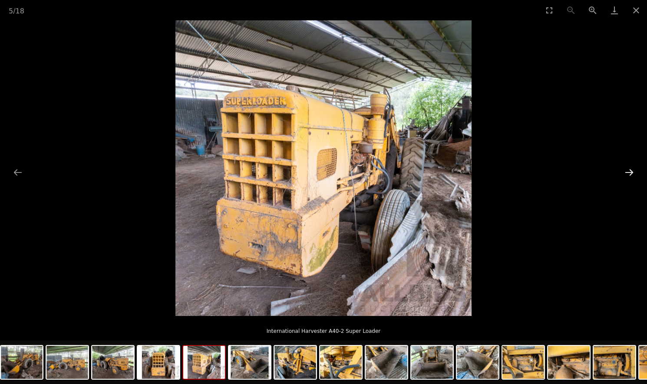
click at [629, 170] on button "Next slide" at bounding box center [629, 172] width 18 height 17
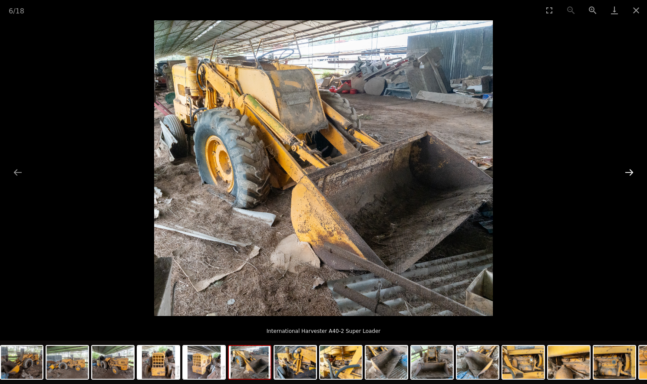
click at [629, 170] on button "Next slide" at bounding box center [629, 172] width 18 height 17
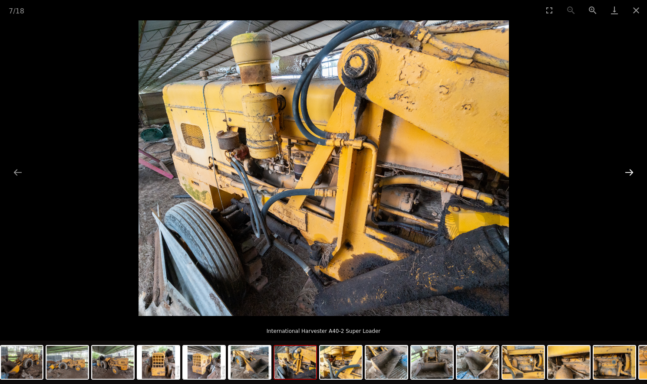
click at [629, 170] on button "Next slide" at bounding box center [629, 172] width 18 height 17
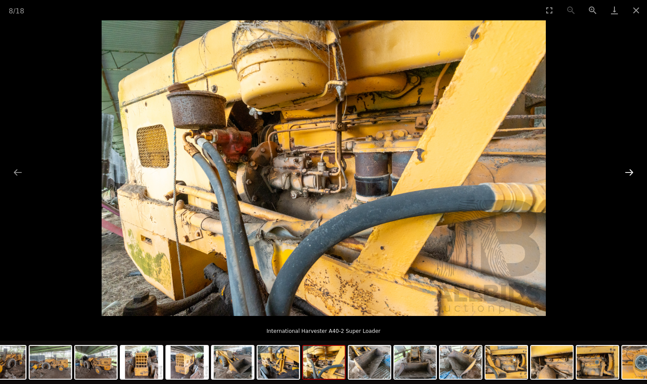
click at [629, 170] on button "Next slide" at bounding box center [629, 172] width 18 height 17
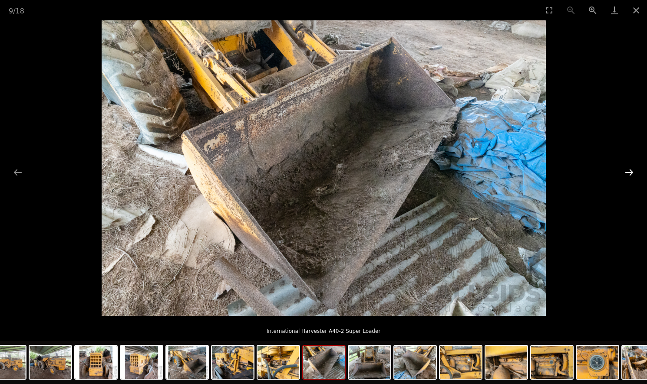
click at [629, 170] on button "Next slide" at bounding box center [629, 172] width 18 height 17
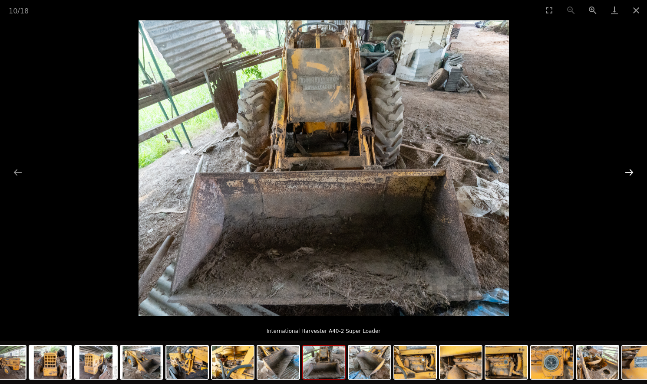
click at [629, 170] on button "Next slide" at bounding box center [629, 172] width 18 height 17
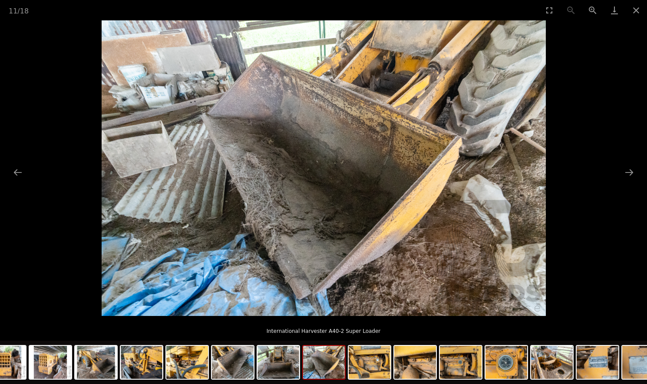
drag, startPoint x: 621, startPoint y: 179, endPoint x: 554, endPoint y: 172, distance: 68.1
click at [589, 8] on button "Zoom in" at bounding box center [592, 10] width 22 height 20
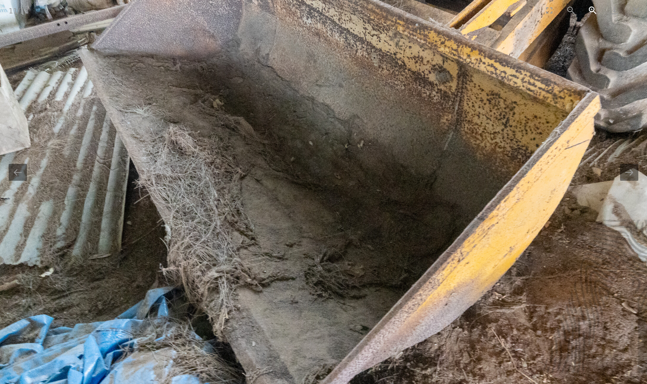
click at [589, 10] on button "Zoom in" at bounding box center [592, 10] width 22 height 20
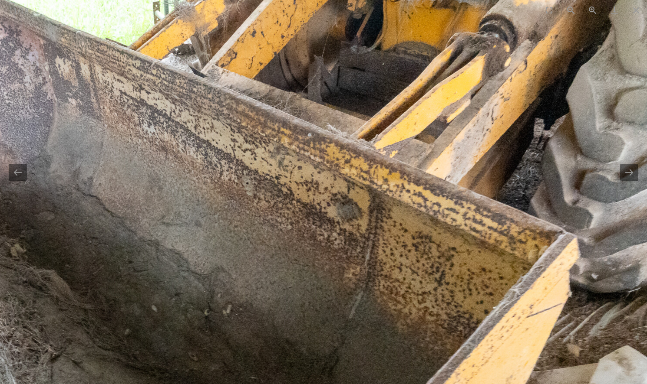
drag, startPoint x: 96, startPoint y: 92, endPoint x: -54, endPoint y: 275, distance: 236.7
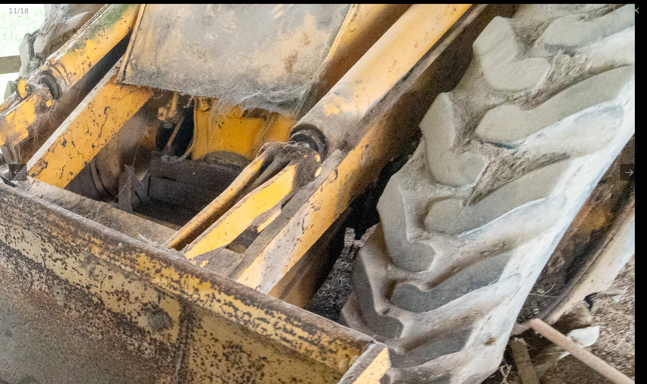
drag, startPoint x: 410, startPoint y: 220, endPoint x: 123, endPoint y: 334, distance: 308.7
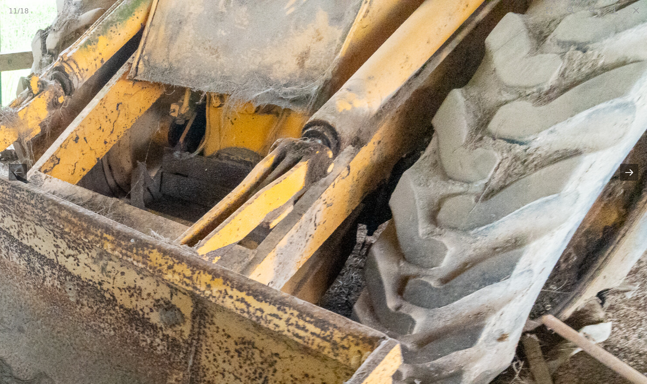
click at [631, 173] on button "Next slide" at bounding box center [629, 172] width 18 height 17
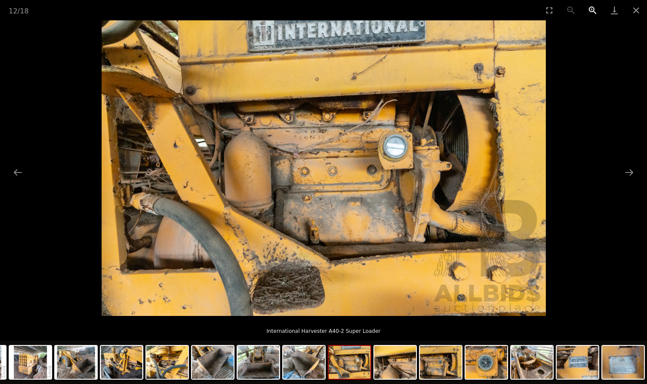
click at [589, 7] on button "Zoom in" at bounding box center [592, 10] width 22 height 20
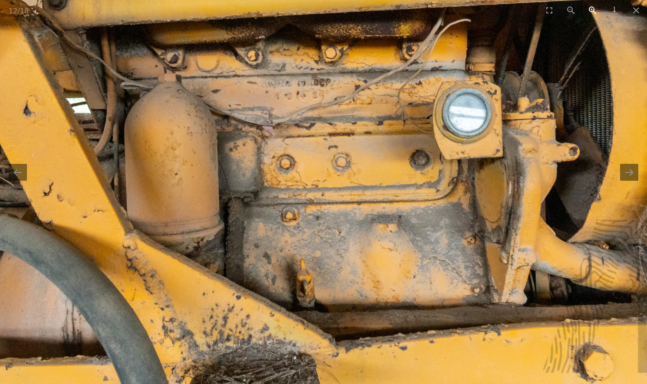
click at [589, 7] on button "Zoom in" at bounding box center [592, 10] width 22 height 20
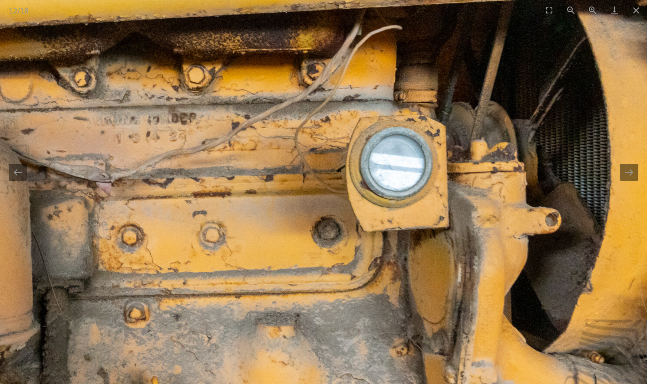
drag, startPoint x: 415, startPoint y: 79, endPoint x: 278, endPoint y: 159, distance: 158.7
click at [278, 159] on img at bounding box center [186, 227] width 1302 height 868
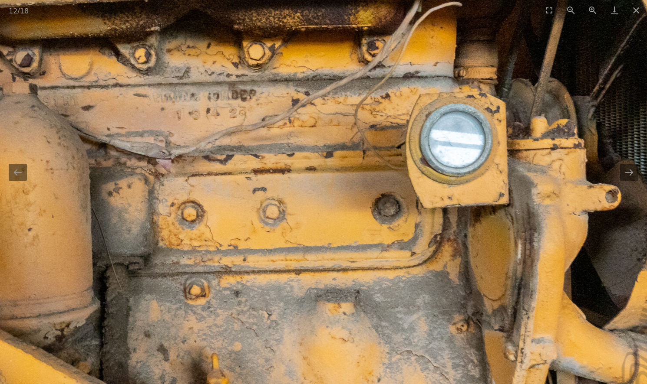
drag, startPoint x: 414, startPoint y: 102, endPoint x: 495, endPoint y: 60, distance: 91.2
click at [495, 60] on img at bounding box center [246, 204] width 1302 height 868
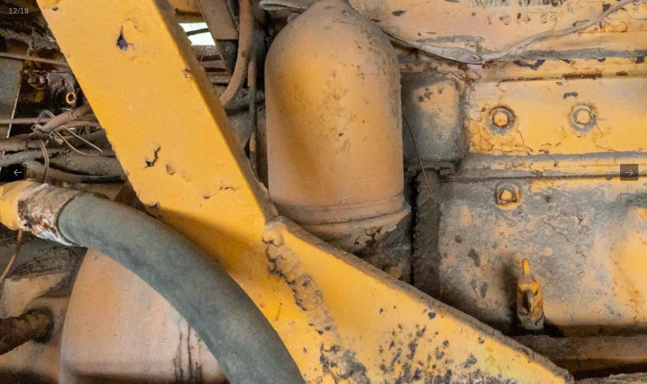
drag, startPoint x: 258, startPoint y: 213, endPoint x: 584, endPoint y: 144, distance: 333.2
click at [585, 144] on img at bounding box center [556, 109] width 1302 height 868
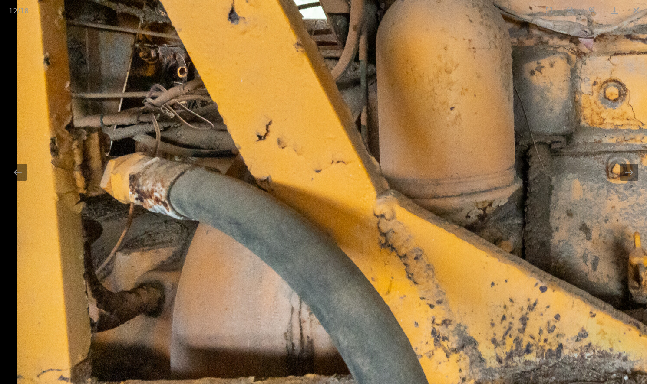
drag, startPoint x: 164, startPoint y: 184, endPoint x: 265, endPoint y: 160, distance: 103.7
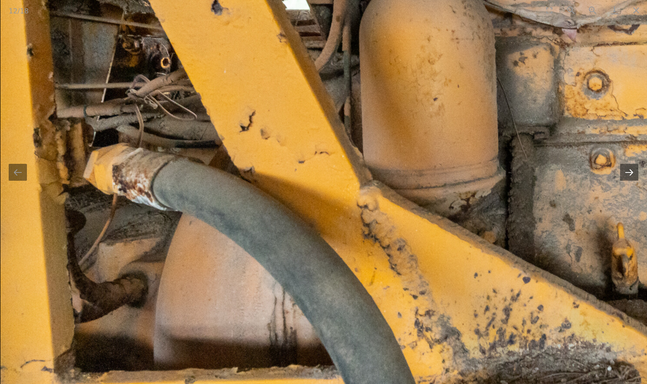
click at [631, 167] on button "Next slide" at bounding box center [629, 172] width 18 height 17
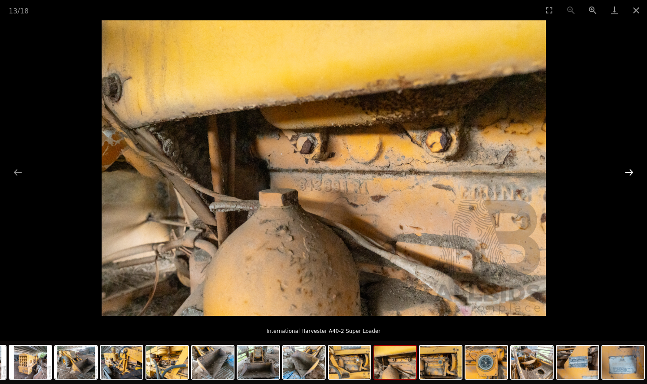
click at [631, 167] on button "Next slide" at bounding box center [629, 172] width 18 height 17
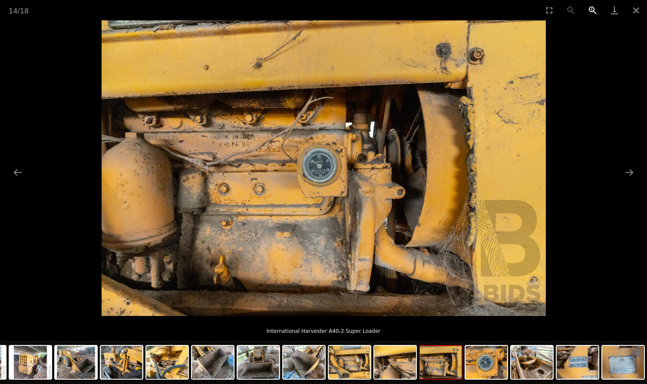
click at [591, 10] on button "Zoom in" at bounding box center [592, 10] width 22 height 20
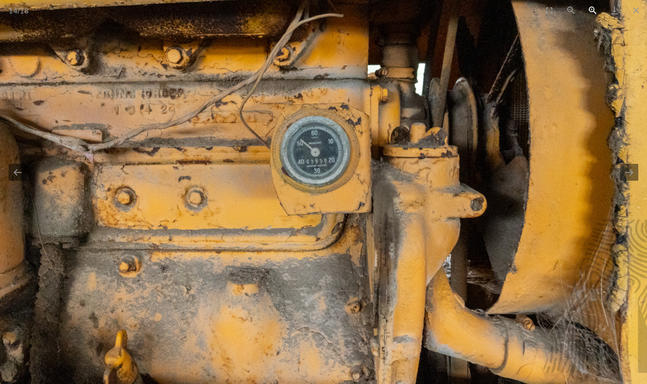
click at [591, 10] on button "Zoom in" at bounding box center [592, 10] width 22 height 20
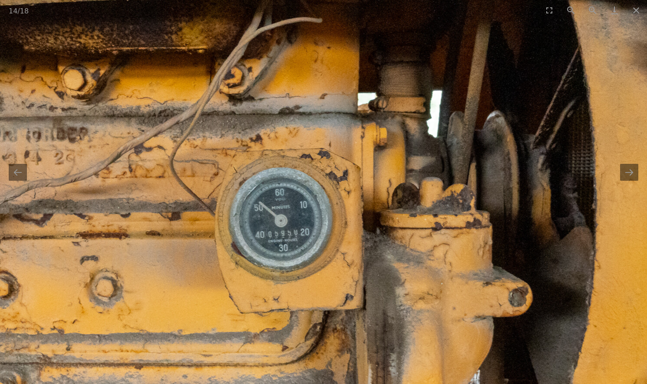
drag, startPoint x: 499, startPoint y: 84, endPoint x: 469, endPoint y: 166, distance: 87.0
click at [469, 166] on img at bounding box center [293, 227] width 1302 height 868
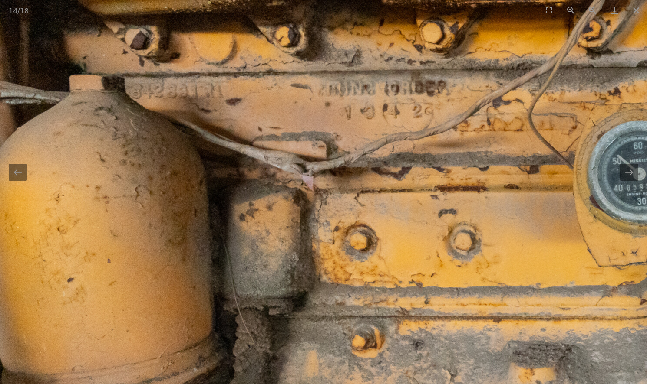
drag, startPoint x: 189, startPoint y: 165, endPoint x: 548, endPoint y: 115, distance: 362.4
click at [548, 115] on img at bounding box center [651, 180] width 1302 height 868
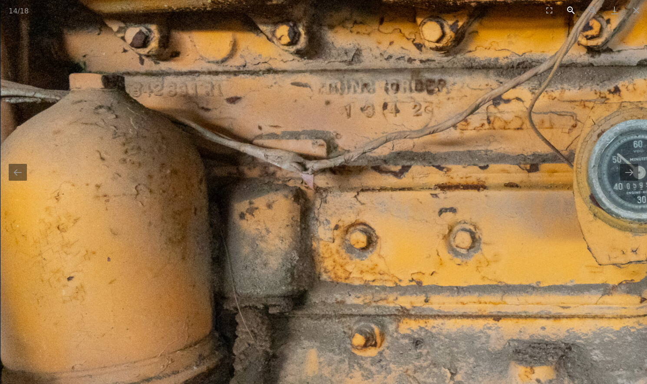
click at [567, 8] on button "Zoom out" at bounding box center [571, 10] width 22 height 20
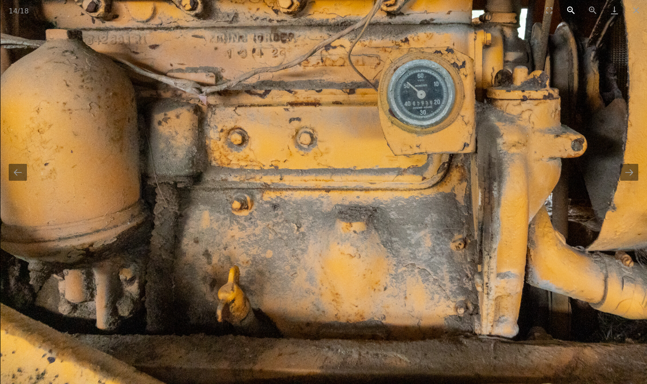
click at [567, 8] on button "Zoom out" at bounding box center [571, 10] width 22 height 20
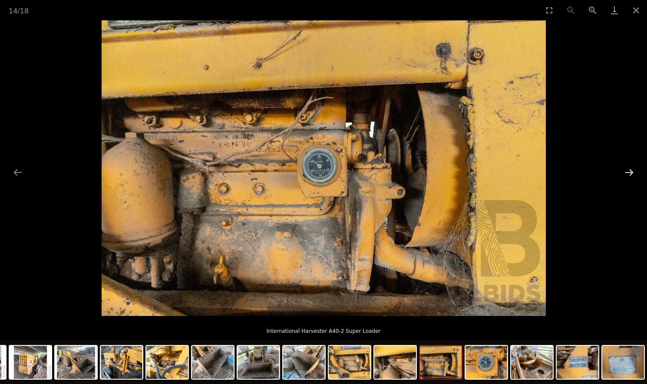
click at [629, 170] on button "Next slide" at bounding box center [629, 172] width 18 height 17
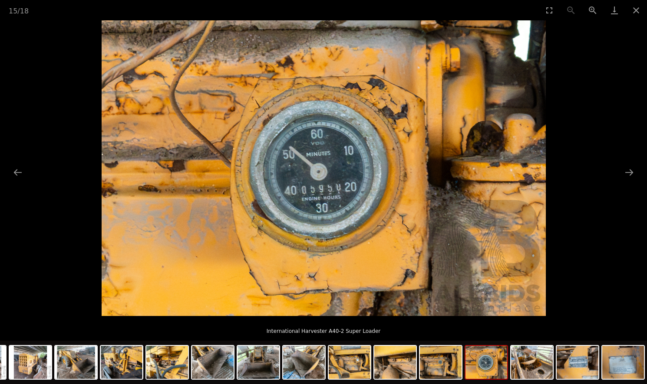
click at [639, 172] on picture at bounding box center [323, 168] width 647 height 296
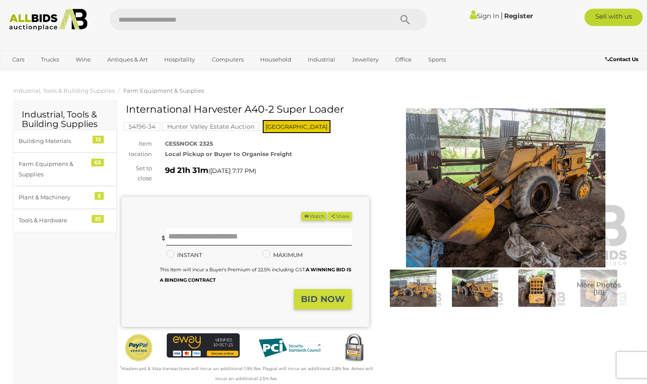
click at [596, 290] on span "More Photos (18)" at bounding box center [598, 289] width 44 height 15
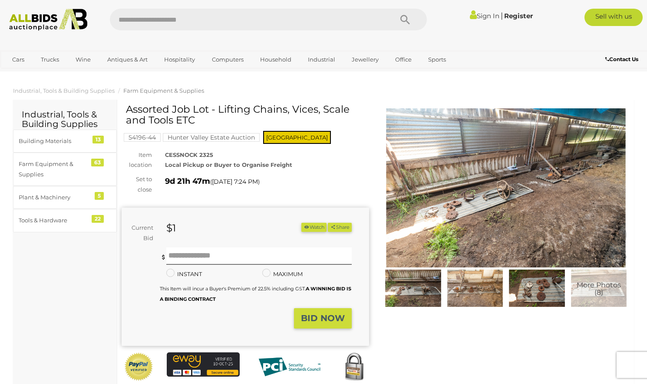
click at [498, 196] on img at bounding box center [505, 187] width 247 height 159
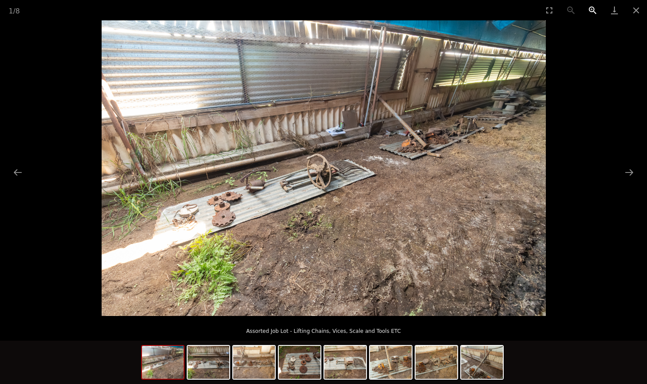
click at [594, 10] on button "Zoom in" at bounding box center [592, 10] width 22 height 20
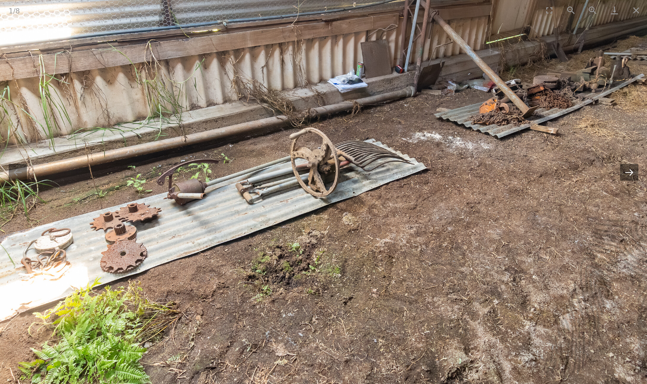
click at [630, 176] on button "Next slide" at bounding box center [629, 172] width 18 height 17
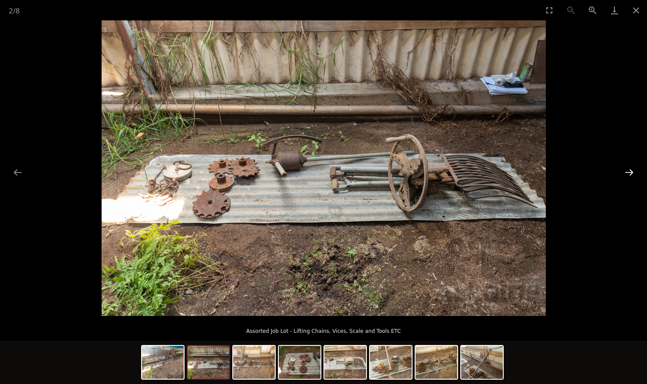
click at [630, 176] on button "Next slide" at bounding box center [629, 172] width 18 height 17
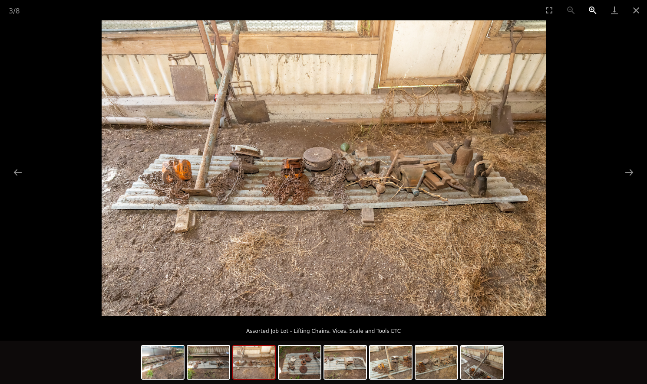
click at [590, 9] on button "Zoom in" at bounding box center [592, 10] width 22 height 20
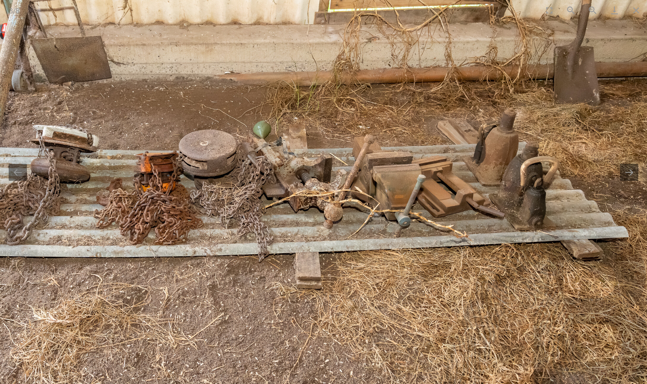
drag, startPoint x: 498, startPoint y: 125, endPoint x: 394, endPoint y: 141, distance: 105.3
click at [394, 141] on img at bounding box center [219, 172] width 888 height 592
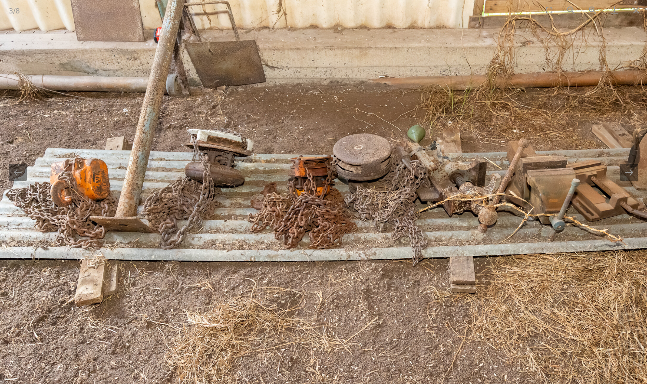
drag, startPoint x: 151, startPoint y: 150, endPoint x: 311, endPoint y: 154, distance: 160.6
click at [311, 154] on img at bounding box center [373, 176] width 888 height 592
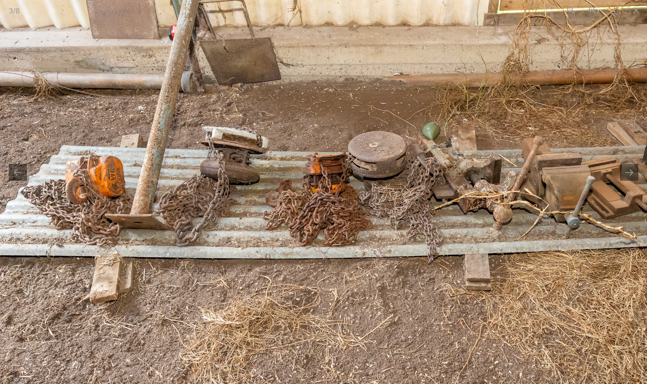
drag, startPoint x: 213, startPoint y: 200, endPoint x: 108, endPoint y: 198, distance: 104.6
click at [108, 198] on img at bounding box center [388, 174] width 888 height 592
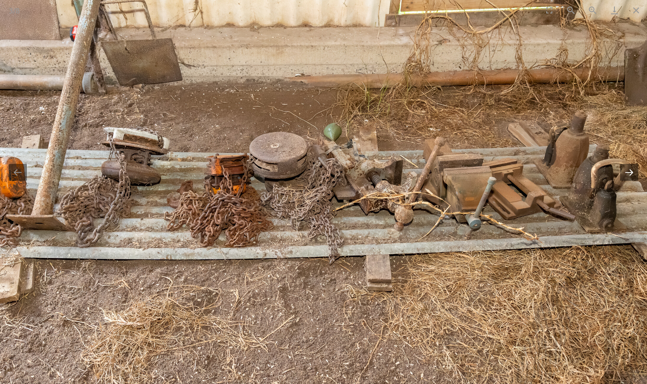
click at [633, 174] on button "Next slide" at bounding box center [629, 172] width 18 height 17
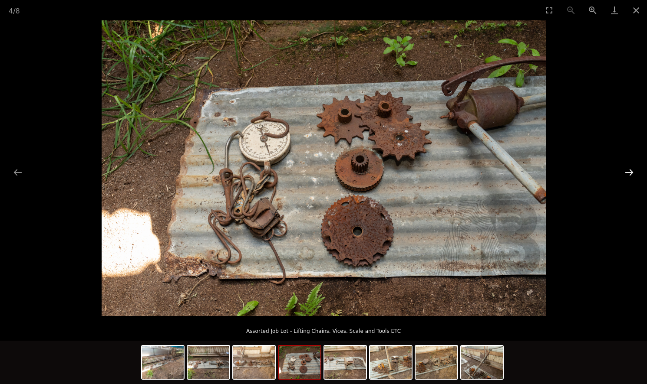
click at [634, 174] on button "Next slide" at bounding box center [629, 172] width 18 height 17
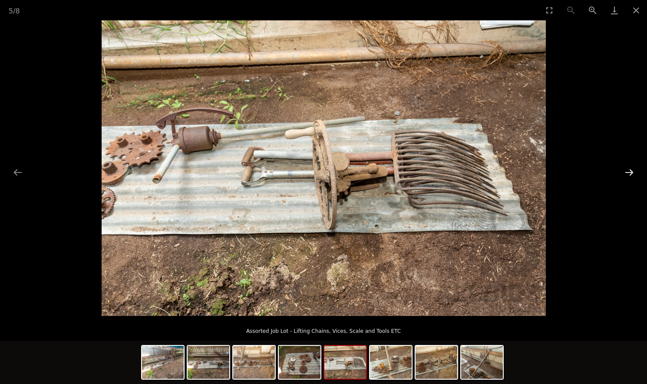
drag, startPoint x: 634, startPoint y: 174, endPoint x: 630, endPoint y: 170, distance: 6.2
click at [630, 170] on button "Next slide" at bounding box center [629, 172] width 18 height 17
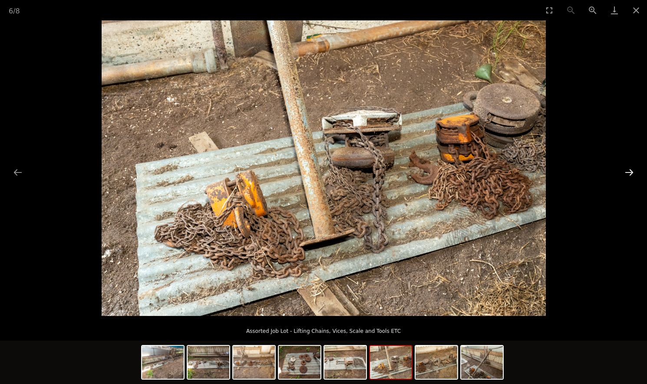
click at [630, 170] on button "Next slide" at bounding box center [629, 172] width 18 height 17
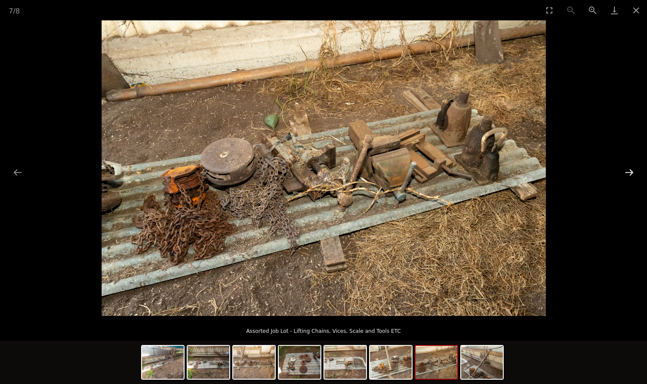
click at [630, 170] on button "Next slide" at bounding box center [629, 172] width 18 height 17
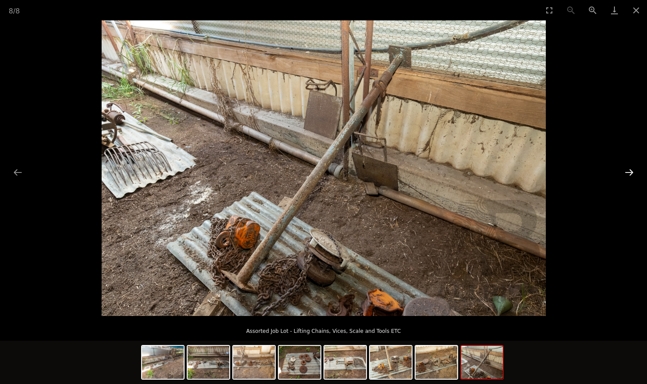
click at [630, 170] on button "Next slide" at bounding box center [629, 172] width 18 height 17
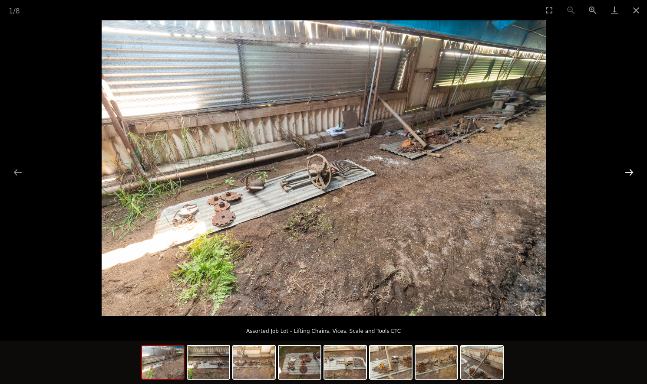
click at [630, 170] on button "Next slide" at bounding box center [629, 172] width 18 height 17
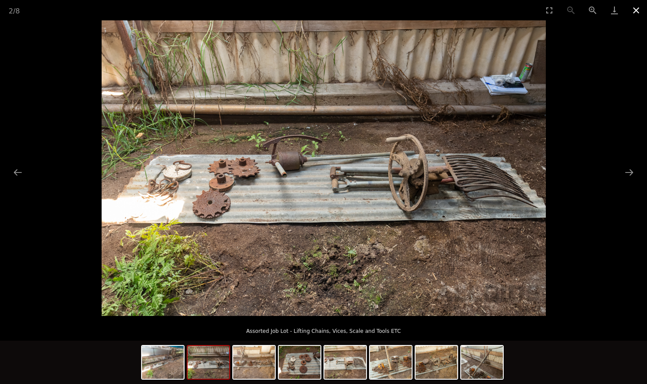
click at [635, 12] on button "Close gallery" at bounding box center [636, 10] width 22 height 20
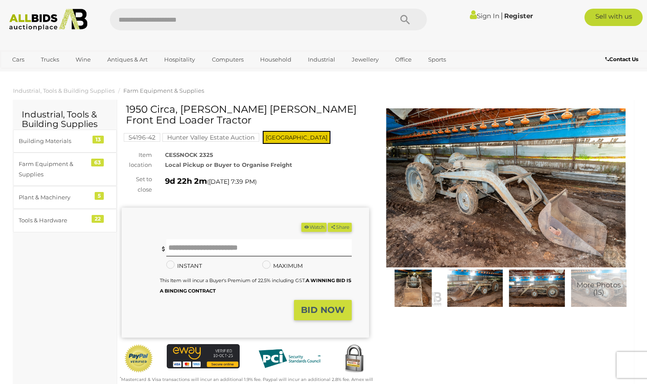
click at [486, 194] on img at bounding box center [505, 187] width 247 height 159
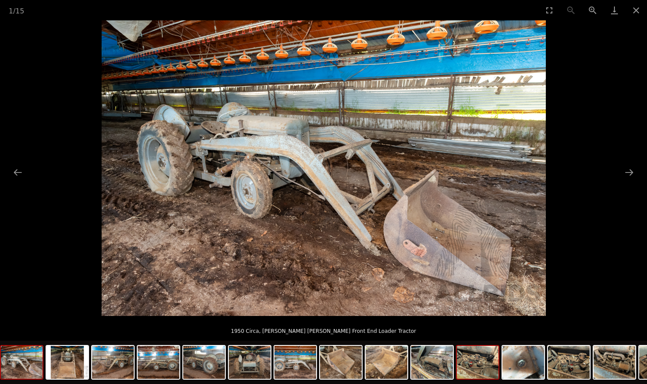
click at [476, 368] on img at bounding box center [477, 362] width 42 height 33
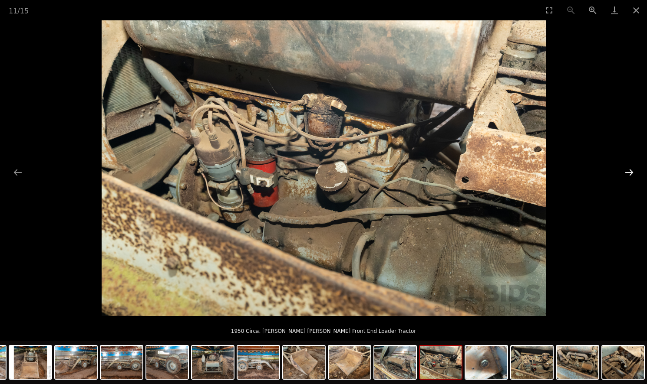
click at [630, 174] on button "Next slide" at bounding box center [629, 172] width 18 height 17
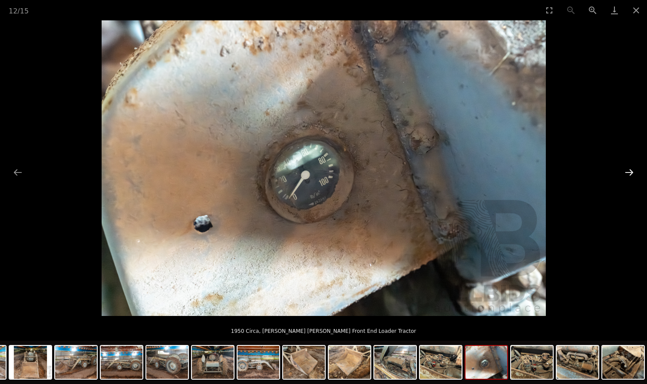
click at [630, 174] on button "Next slide" at bounding box center [629, 172] width 18 height 17
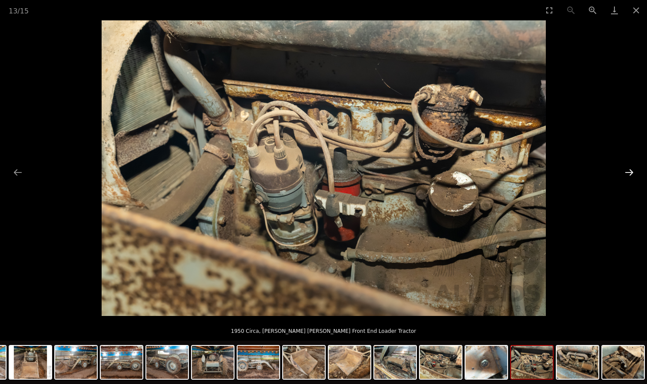
click at [630, 174] on button "Next slide" at bounding box center [629, 172] width 18 height 17
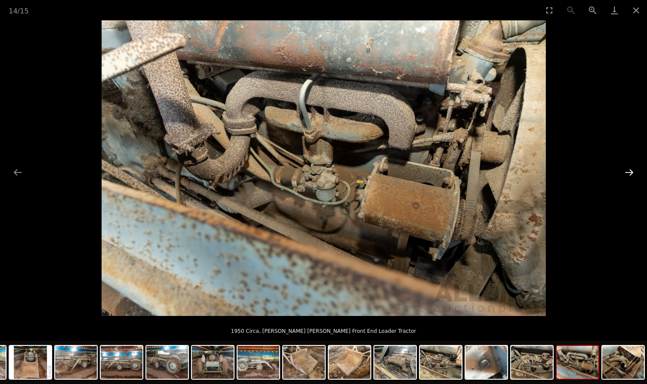
click at [630, 174] on button "Next slide" at bounding box center [629, 172] width 18 height 17
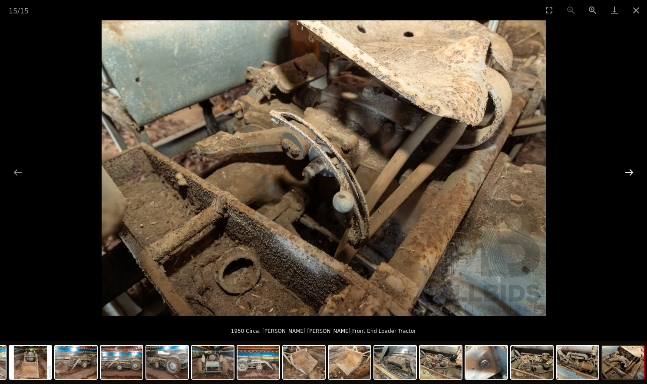
click at [630, 174] on button "Next slide" at bounding box center [629, 172] width 18 height 17
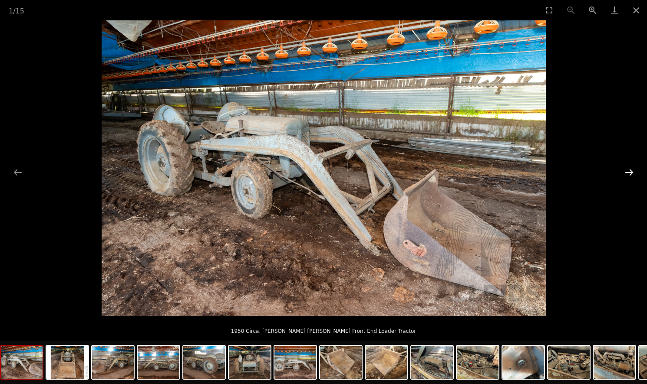
click at [630, 174] on button "Next slide" at bounding box center [629, 172] width 18 height 17
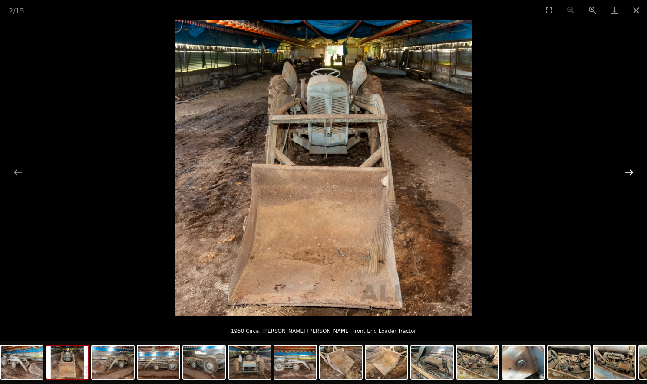
click at [630, 174] on button "Next slide" at bounding box center [629, 172] width 18 height 17
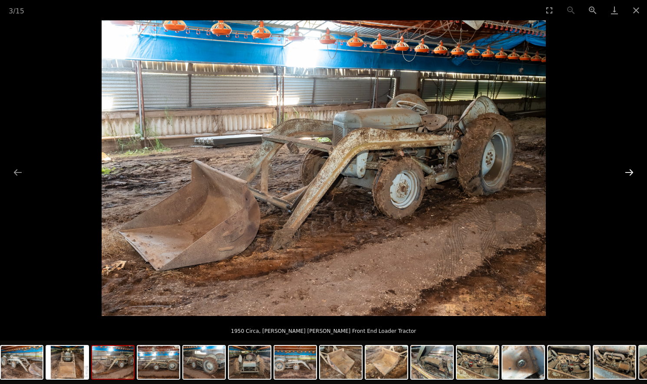
click at [630, 174] on button "Next slide" at bounding box center [629, 172] width 18 height 17
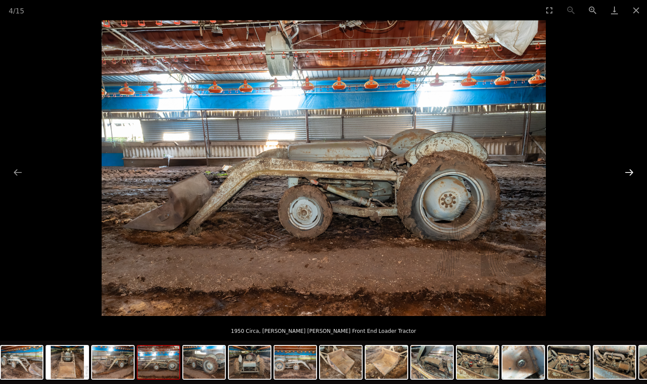
click at [626, 172] on button "Next slide" at bounding box center [629, 172] width 18 height 17
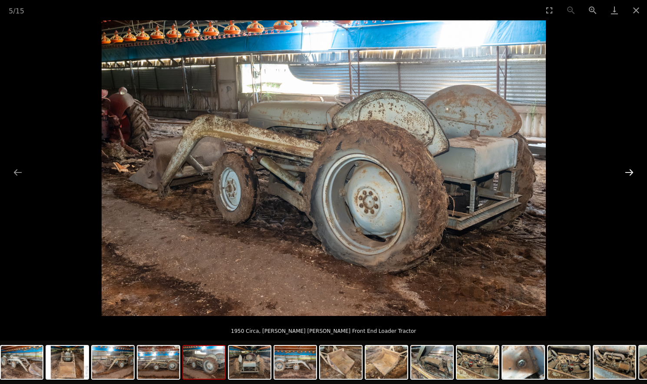
click at [626, 172] on button "Next slide" at bounding box center [629, 172] width 18 height 17
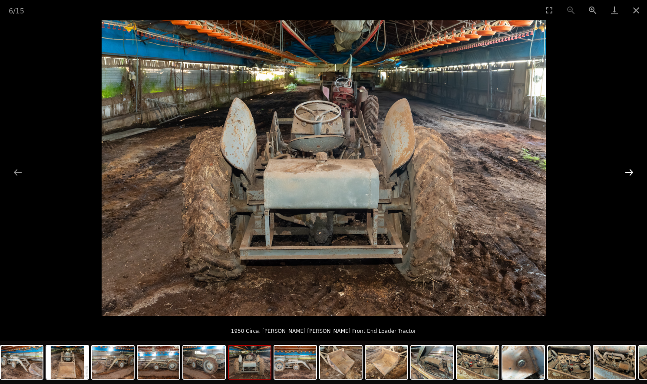
click at [626, 172] on button "Next slide" at bounding box center [629, 172] width 18 height 17
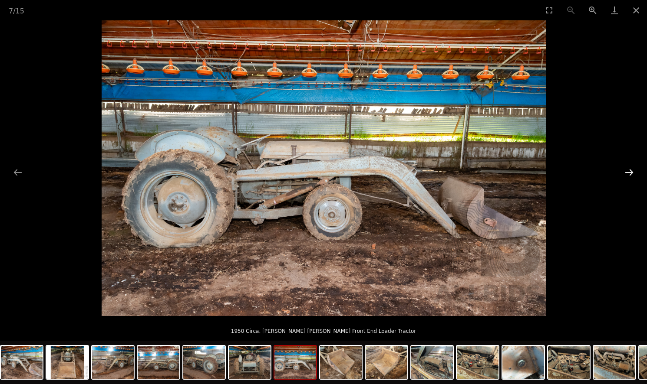
click at [626, 172] on button "Next slide" at bounding box center [629, 172] width 18 height 17
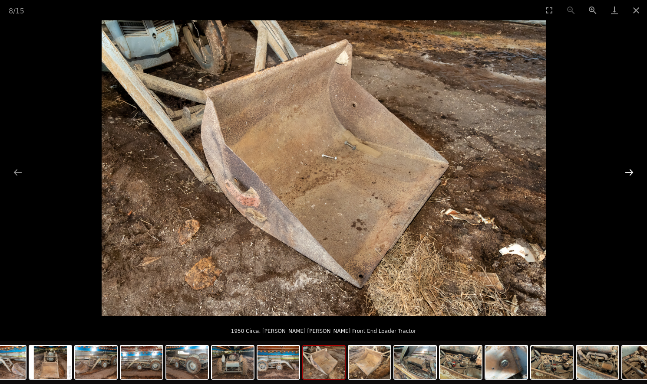
click at [626, 172] on button "Next slide" at bounding box center [629, 172] width 18 height 17
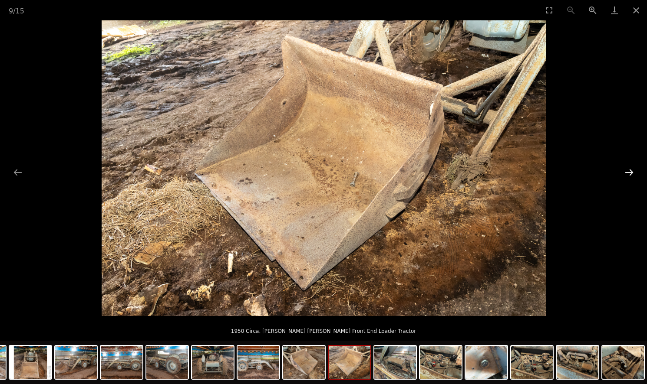
click at [626, 172] on button "Next slide" at bounding box center [629, 172] width 18 height 17
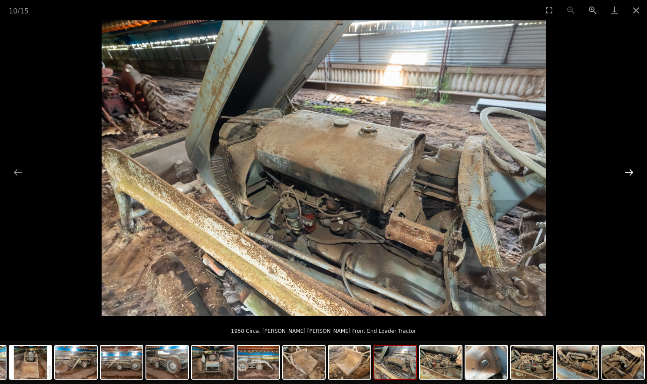
click at [626, 172] on button "Next slide" at bounding box center [629, 172] width 18 height 17
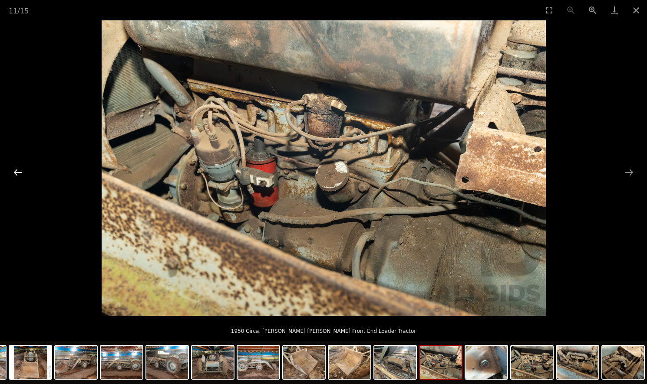
click at [17, 173] on button "Previous slide" at bounding box center [18, 172] width 18 height 17
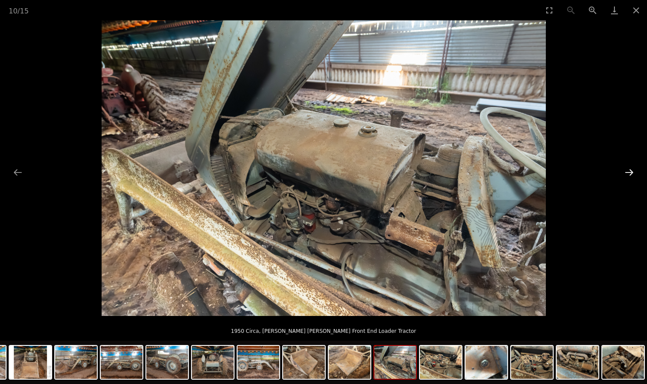
click at [627, 172] on button "Next slide" at bounding box center [629, 172] width 18 height 17
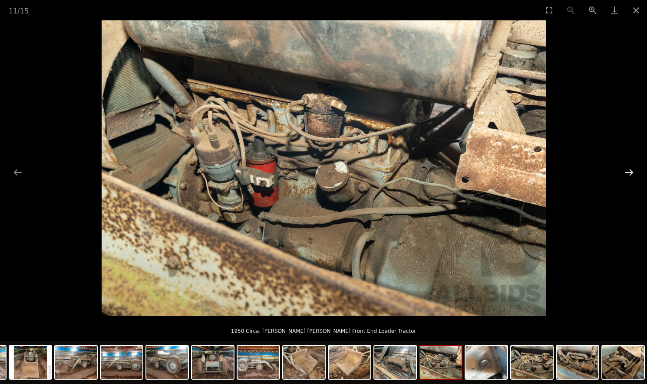
click at [627, 172] on button "Next slide" at bounding box center [629, 172] width 18 height 17
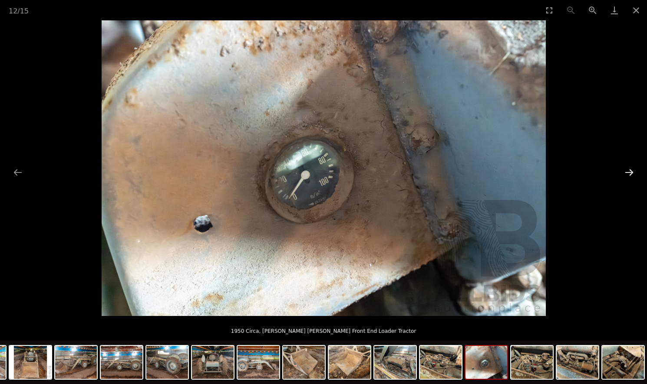
click at [626, 172] on button "Next slide" at bounding box center [629, 172] width 18 height 17
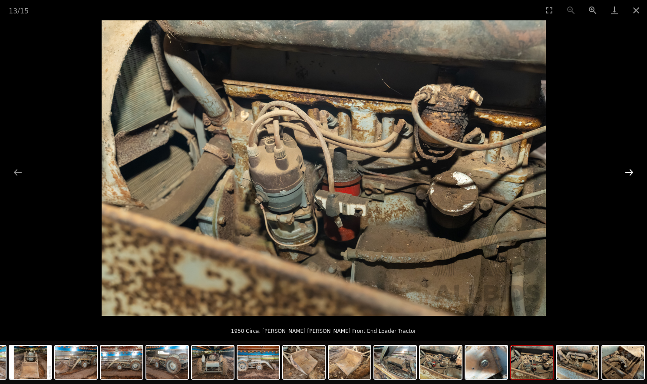
click at [626, 172] on button "Next slide" at bounding box center [629, 172] width 18 height 17
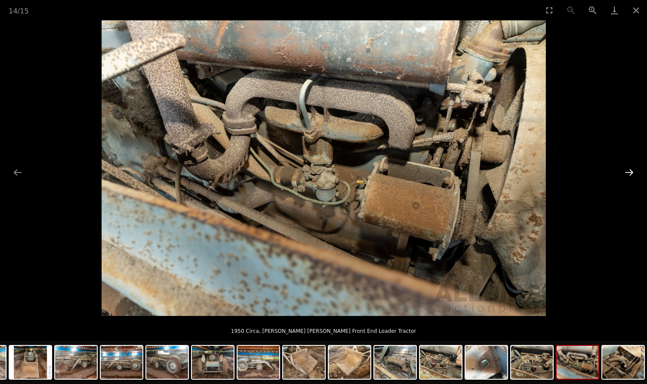
click at [626, 172] on button "Next slide" at bounding box center [629, 172] width 18 height 17
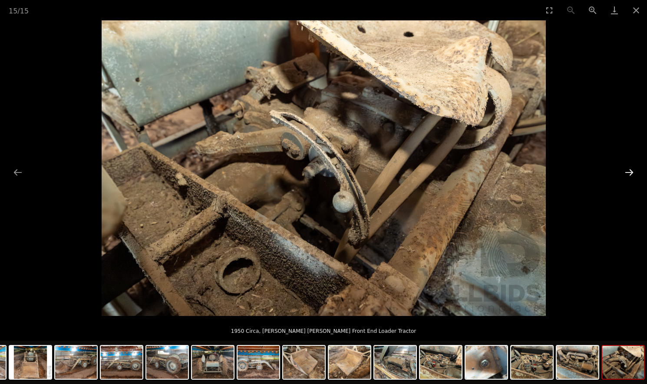
click at [626, 172] on button "Next slide" at bounding box center [629, 172] width 18 height 17
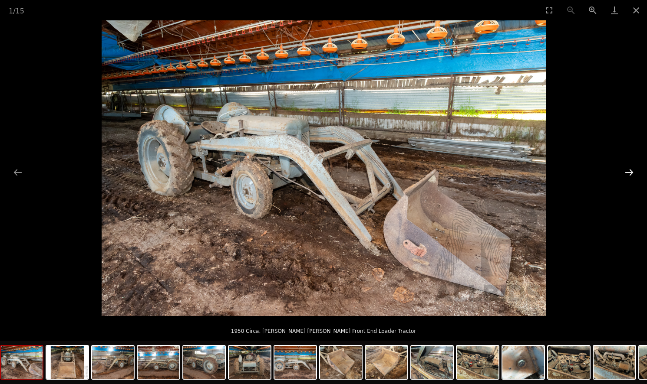
click at [626, 172] on button "Next slide" at bounding box center [629, 172] width 18 height 17
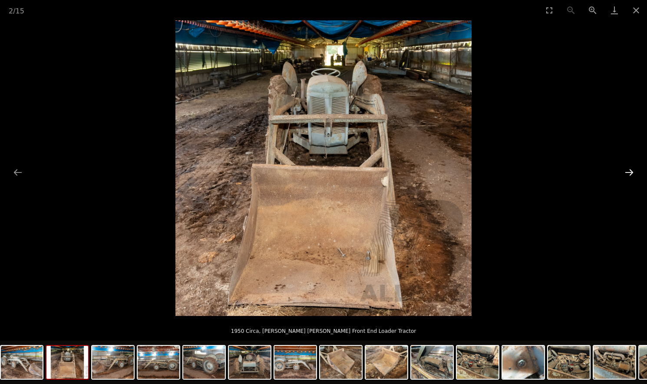
click at [626, 172] on button "Next slide" at bounding box center [629, 172] width 18 height 17
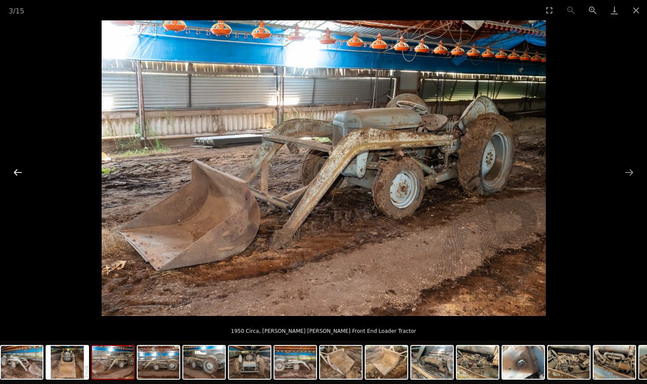
click at [19, 176] on button "Previous slide" at bounding box center [18, 172] width 18 height 17
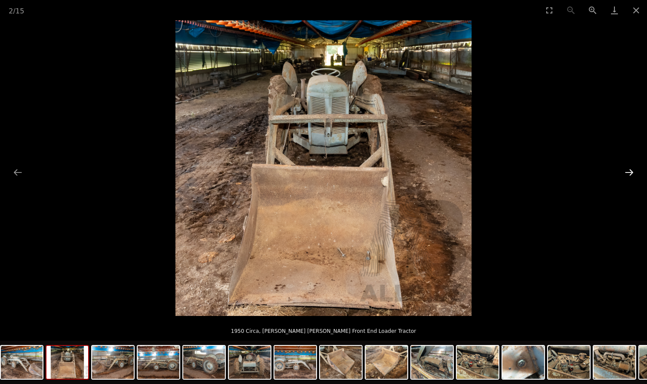
click at [620, 173] on button "Next slide" at bounding box center [629, 172] width 18 height 17
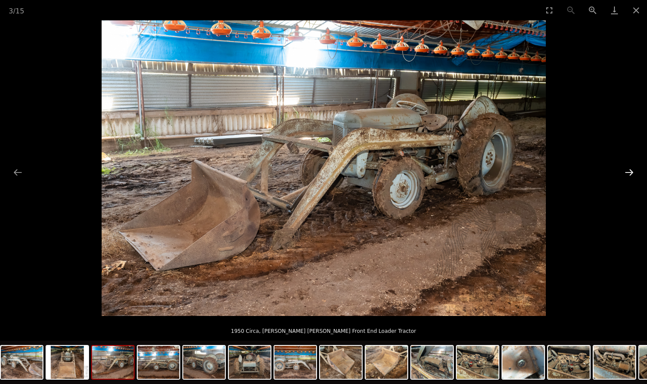
click at [620, 173] on button "Next slide" at bounding box center [629, 172] width 18 height 17
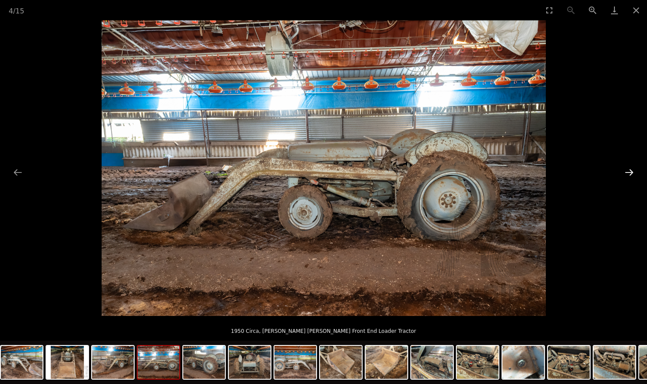
click at [620, 173] on button "Next slide" at bounding box center [629, 172] width 18 height 17
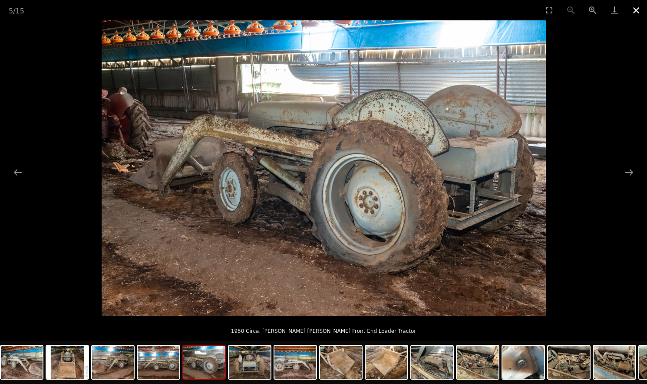
click at [634, 11] on button "Close gallery" at bounding box center [636, 10] width 22 height 20
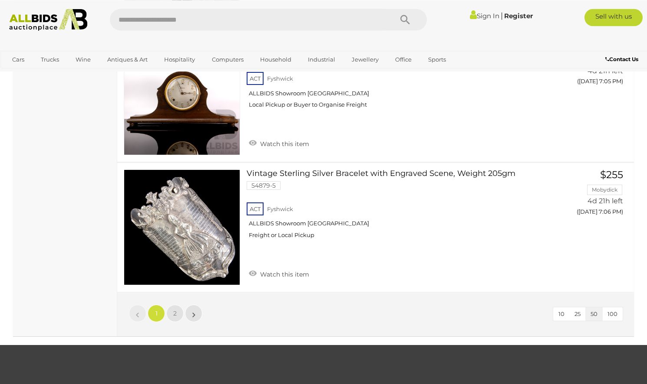
scroll to position [6727, 0]
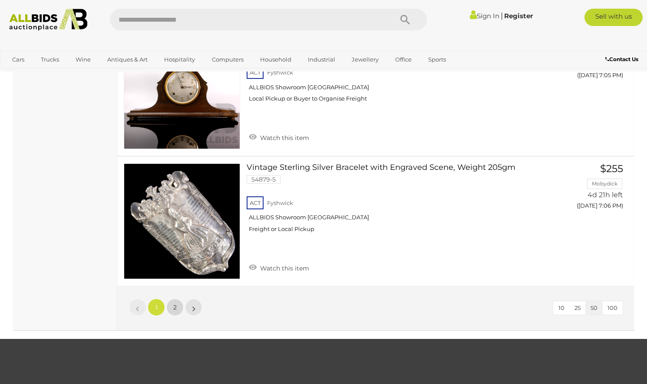
click at [171, 299] on link "2" at bounding box center [174, 307] width 17 height 17
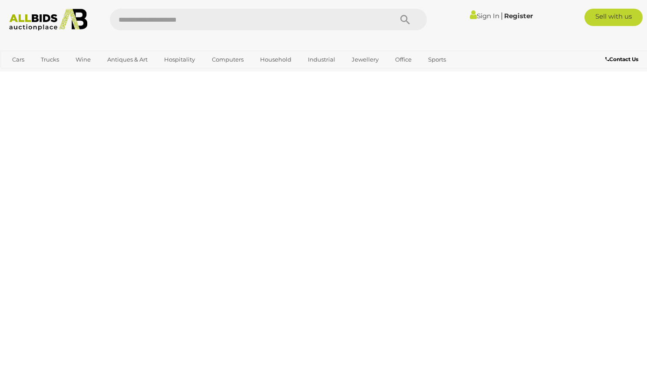
scroll to position [125, 0]
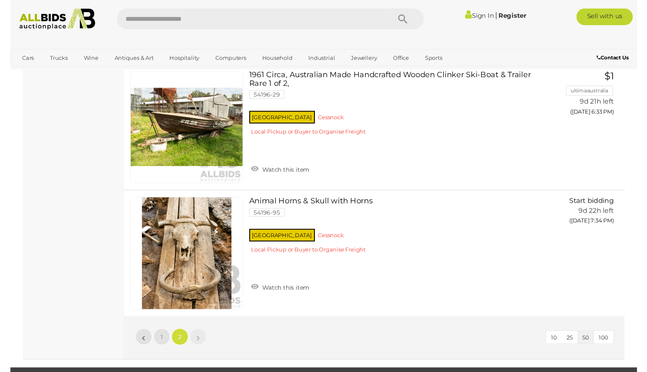
scroll to position [4684, 0]
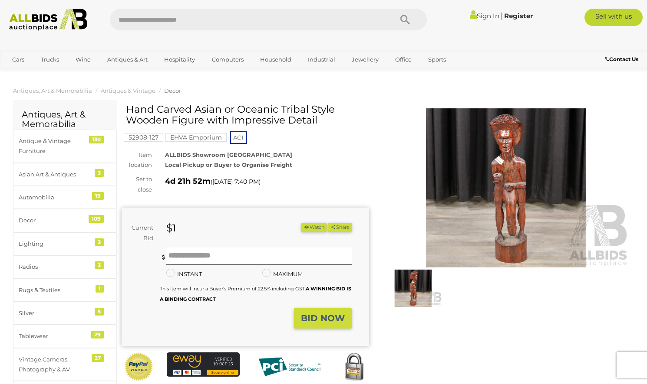
click at [487, 165] on img at bounding box center [505, 187] width 247 height 159
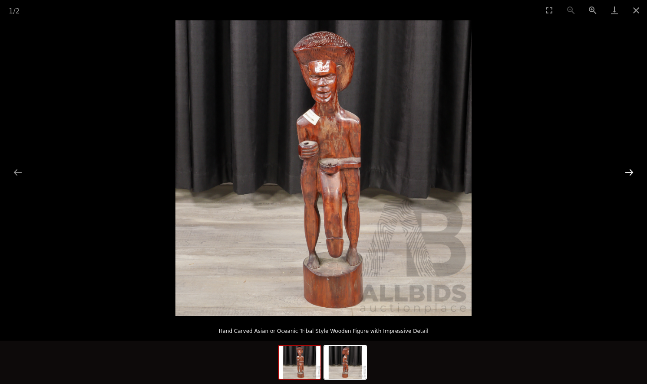
click at [631, 171] on button "Next slide" at bounding box center [629, 172] width 18 height 17
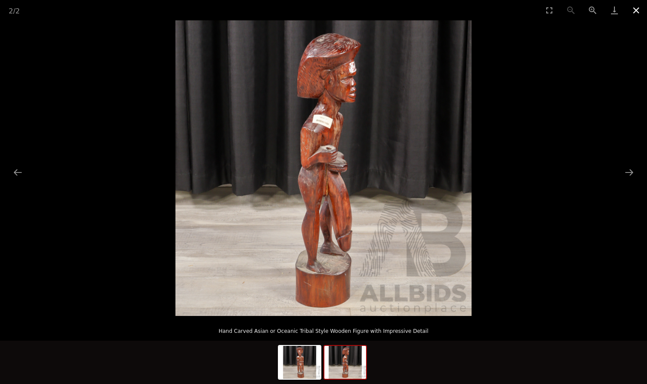
click at [637, 11] on button "Close gallery" at bounding box center [636, 10] width 22 height 20
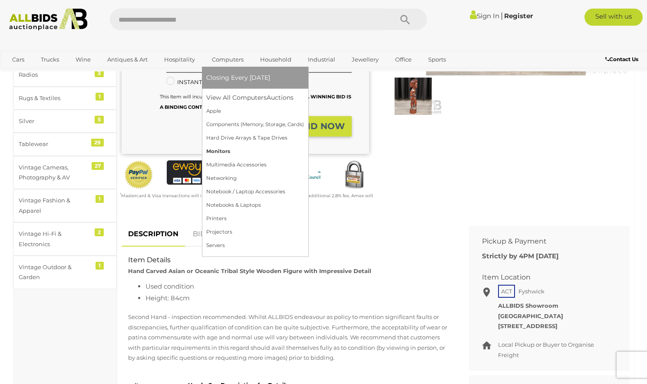
scroll to position [266, 0]
